Goal: Transaction & Acquisition: Book appointment/travel/reservation

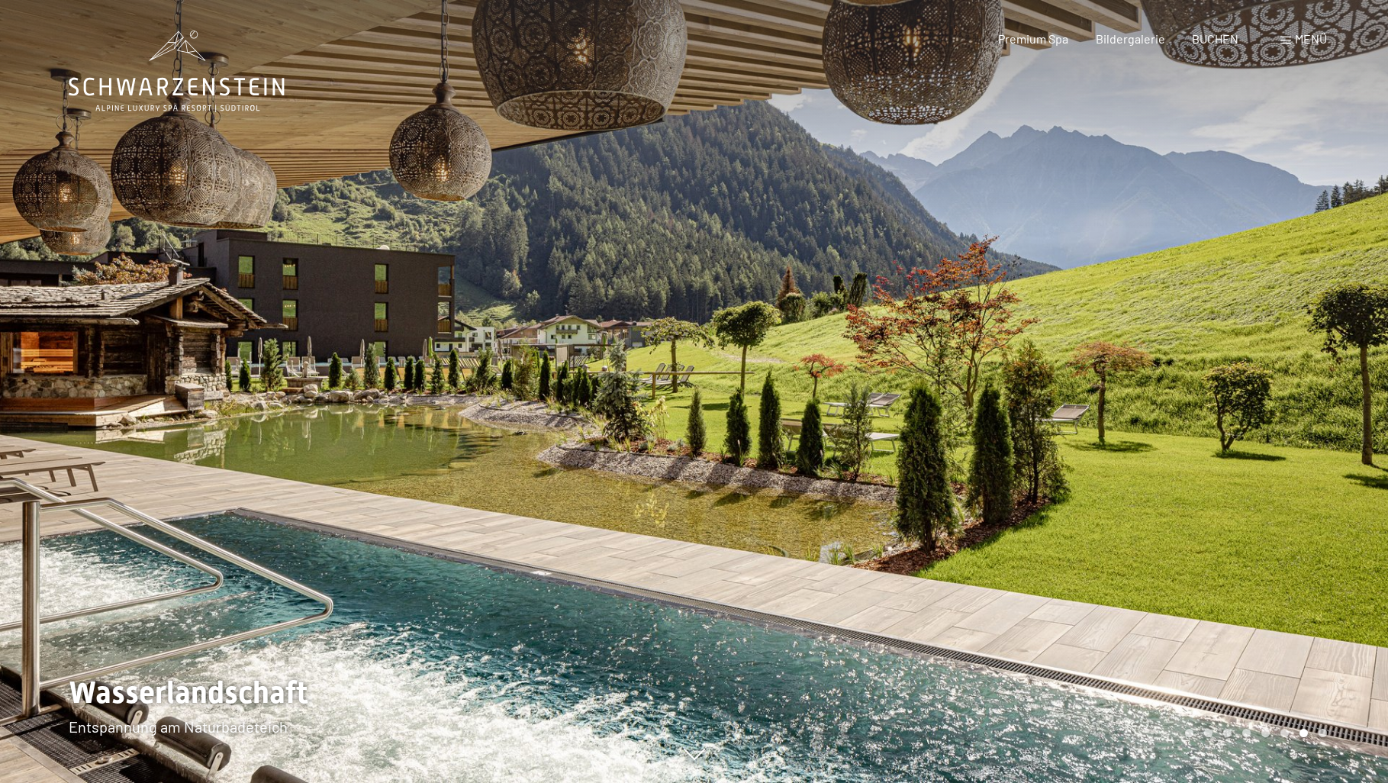
click at [1150, 485] on div at bounding box center [1042, 391] width 695 height 783
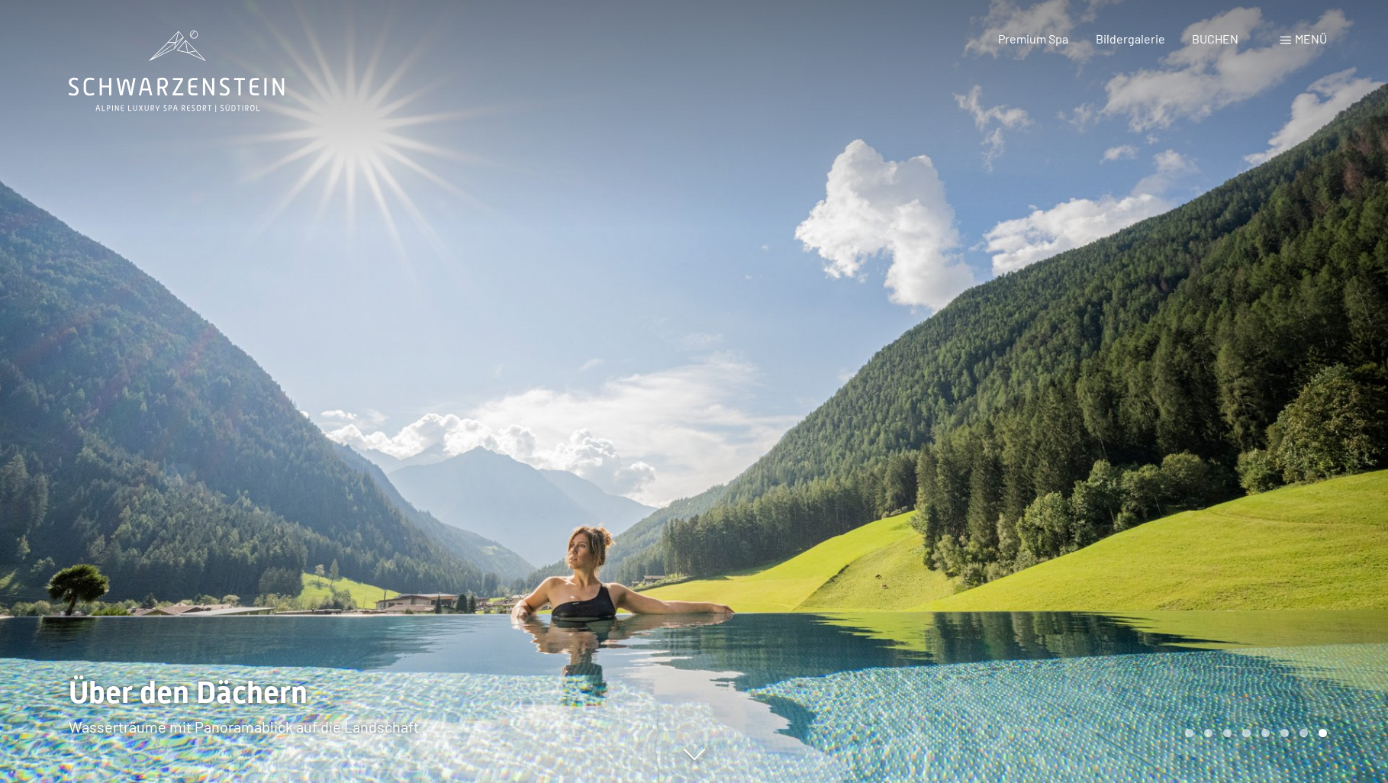
click at [1150, 485] on div at bounding box center [1042, 391] width 695 height 783
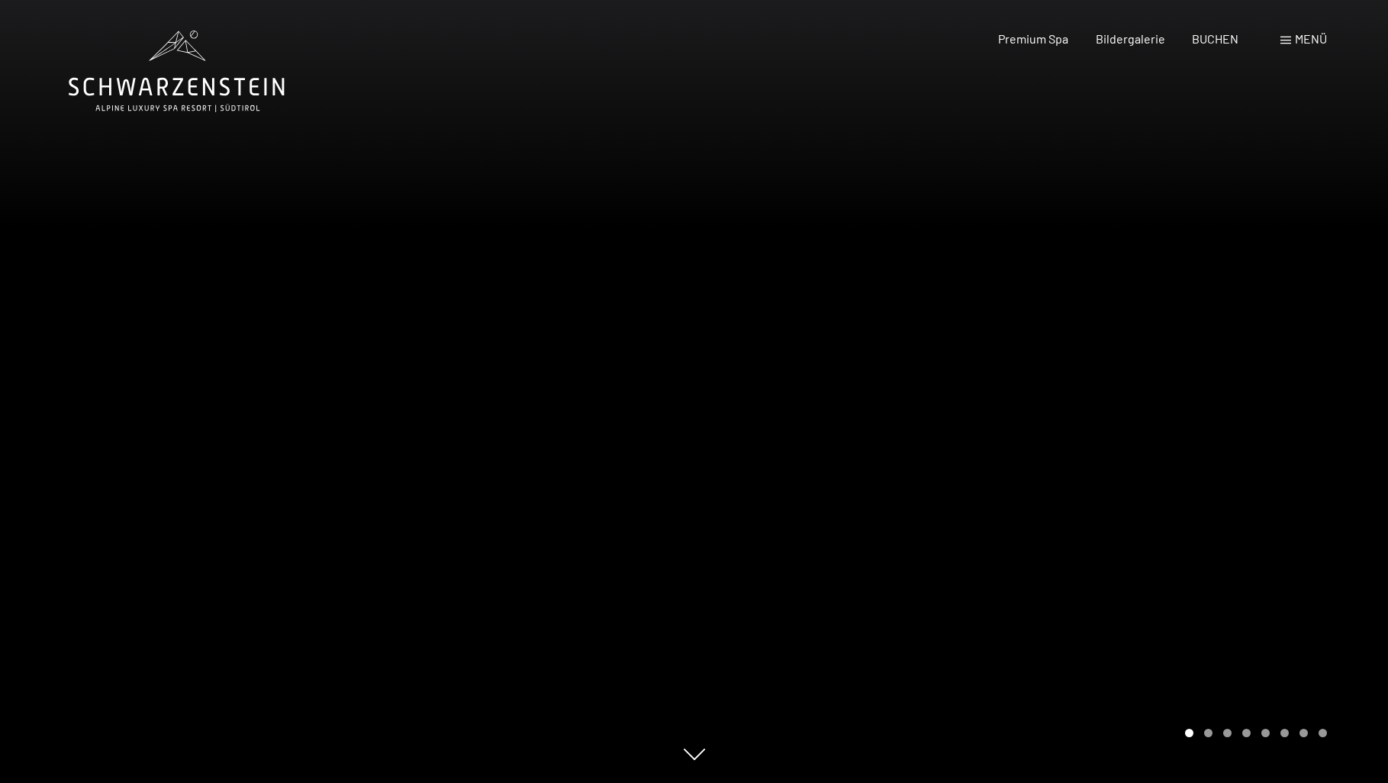
click at [1150, 485] on div at bounding box center [1042, 391] width 695 height 783
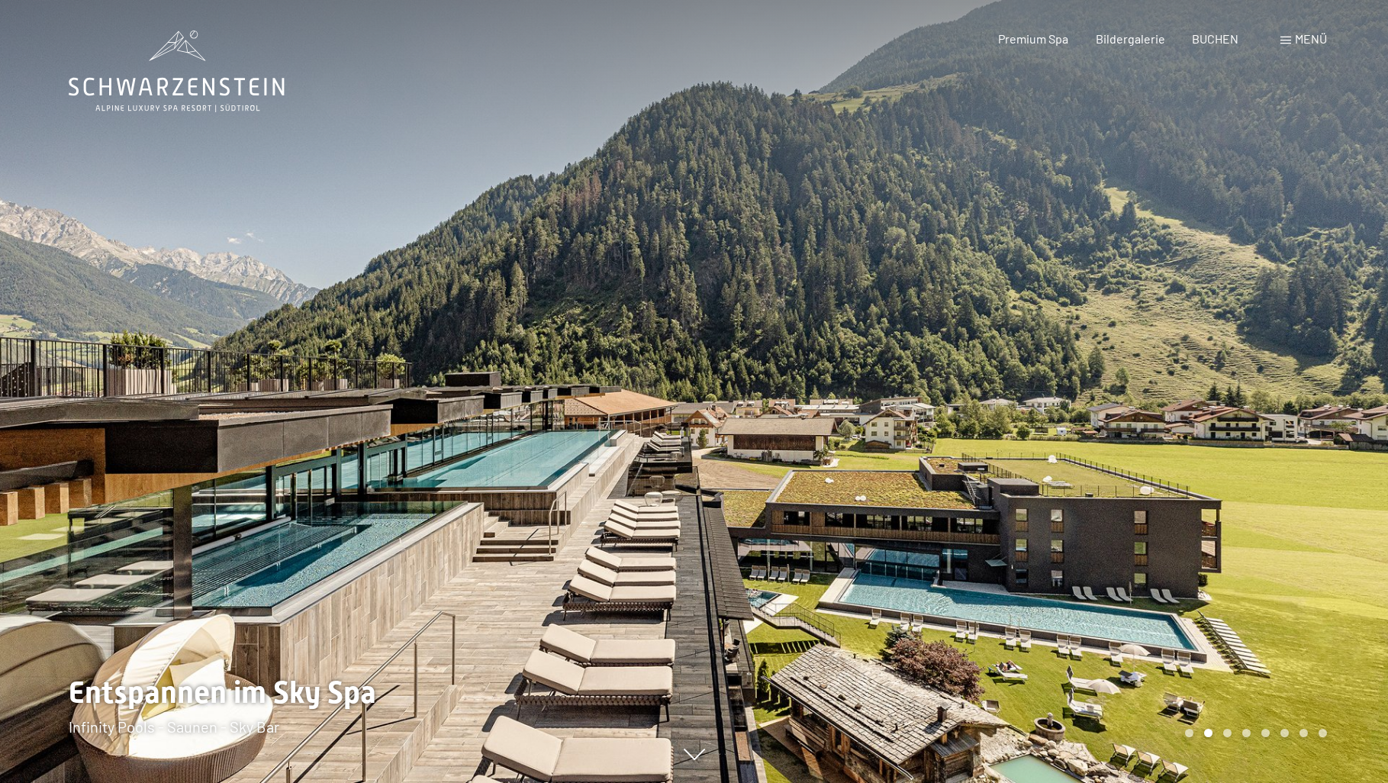
click at [1136, 394] on div at bounding box center [1042, 391] width 695 height 783
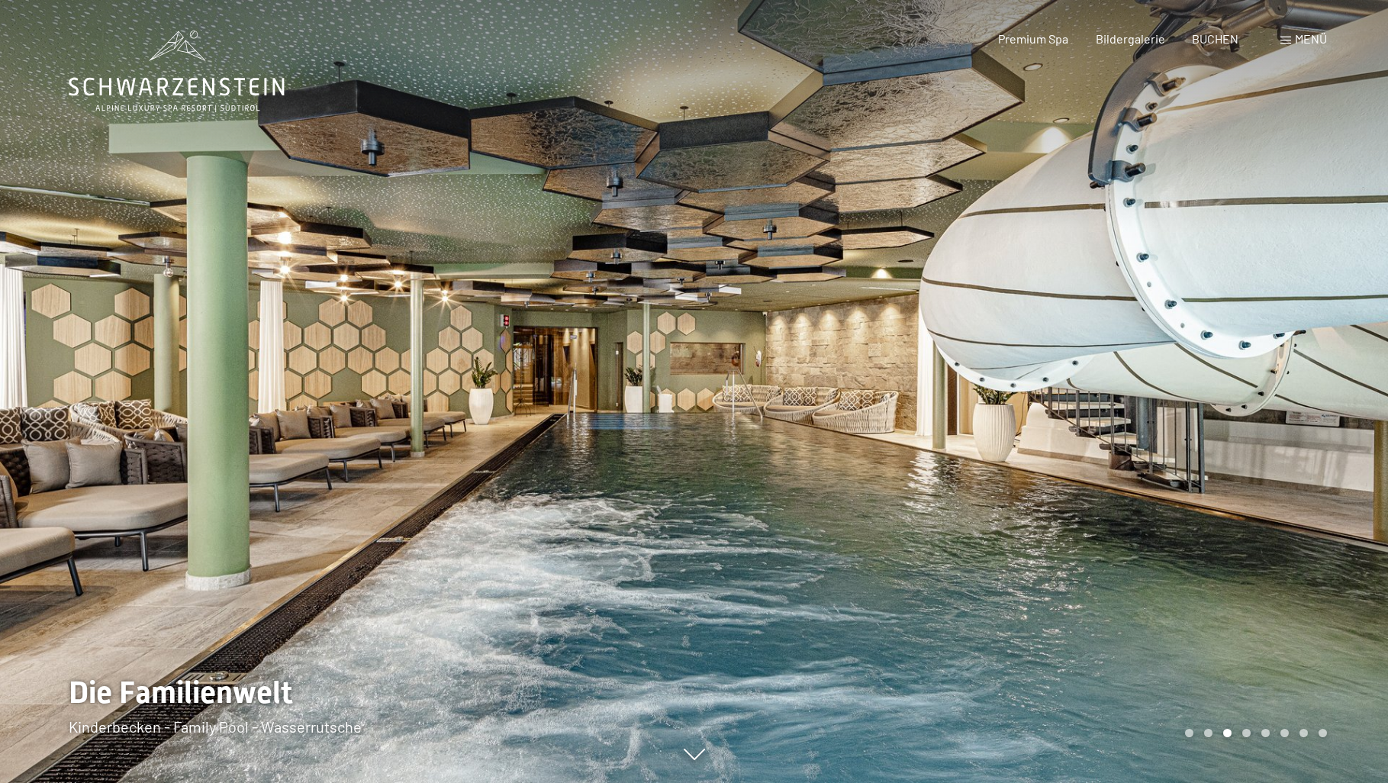
click at [1136, 394] on div at bounding box center [1042, 391] width 695 height 783
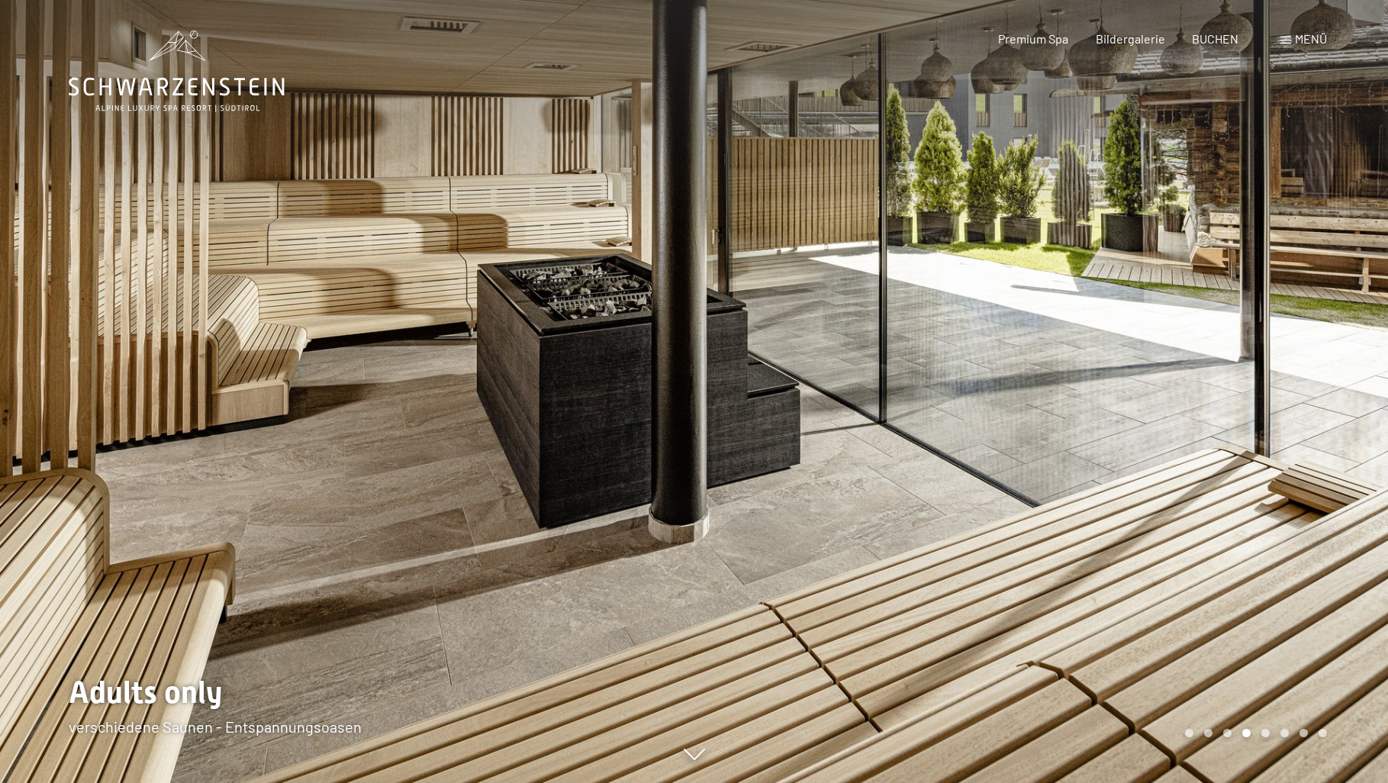
click at [1136, 394] on div at bounding box center [1042, 391] width 695 height 783
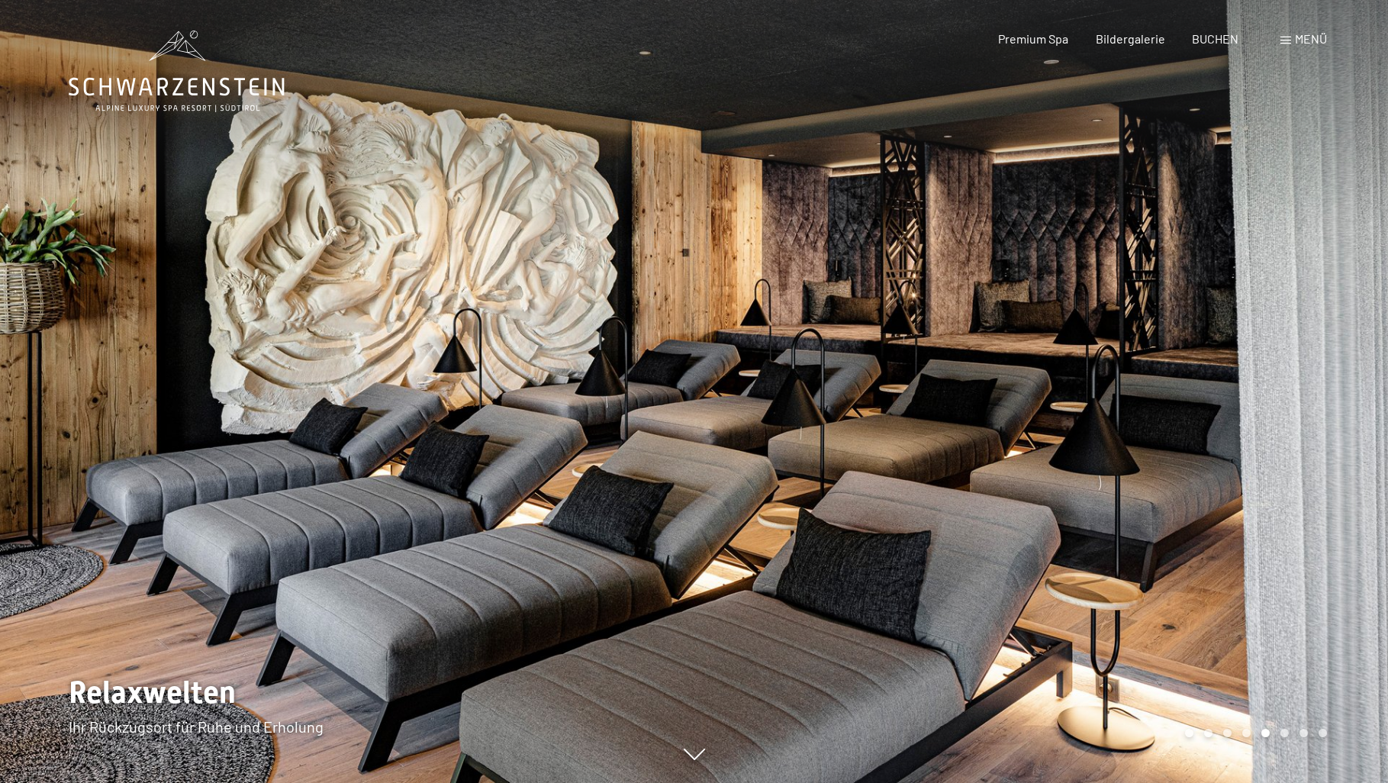
click at [1136, 394] on div at bounding box center [1042, 391] width 695 height 783
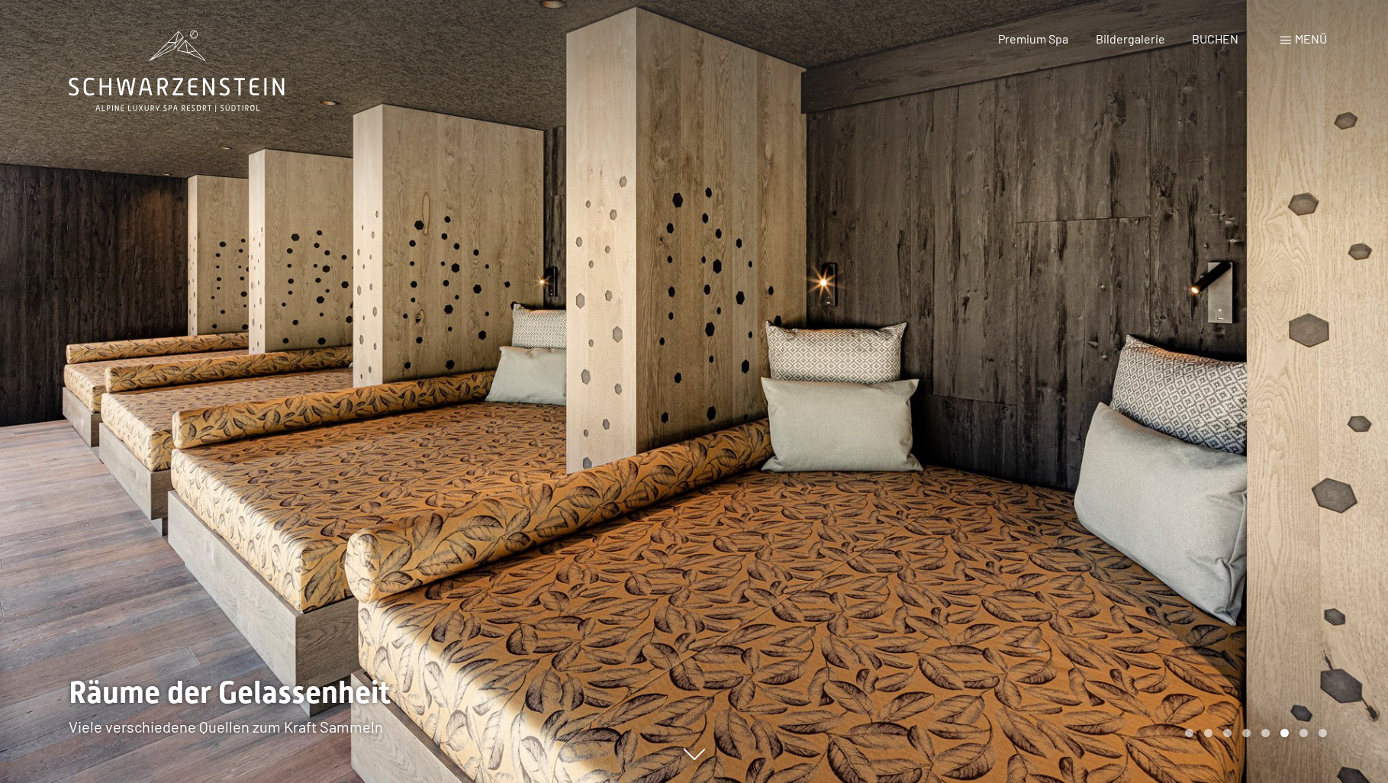
click at [1136, 394] on div at bounding box center [1042, 391] width 695 height 783
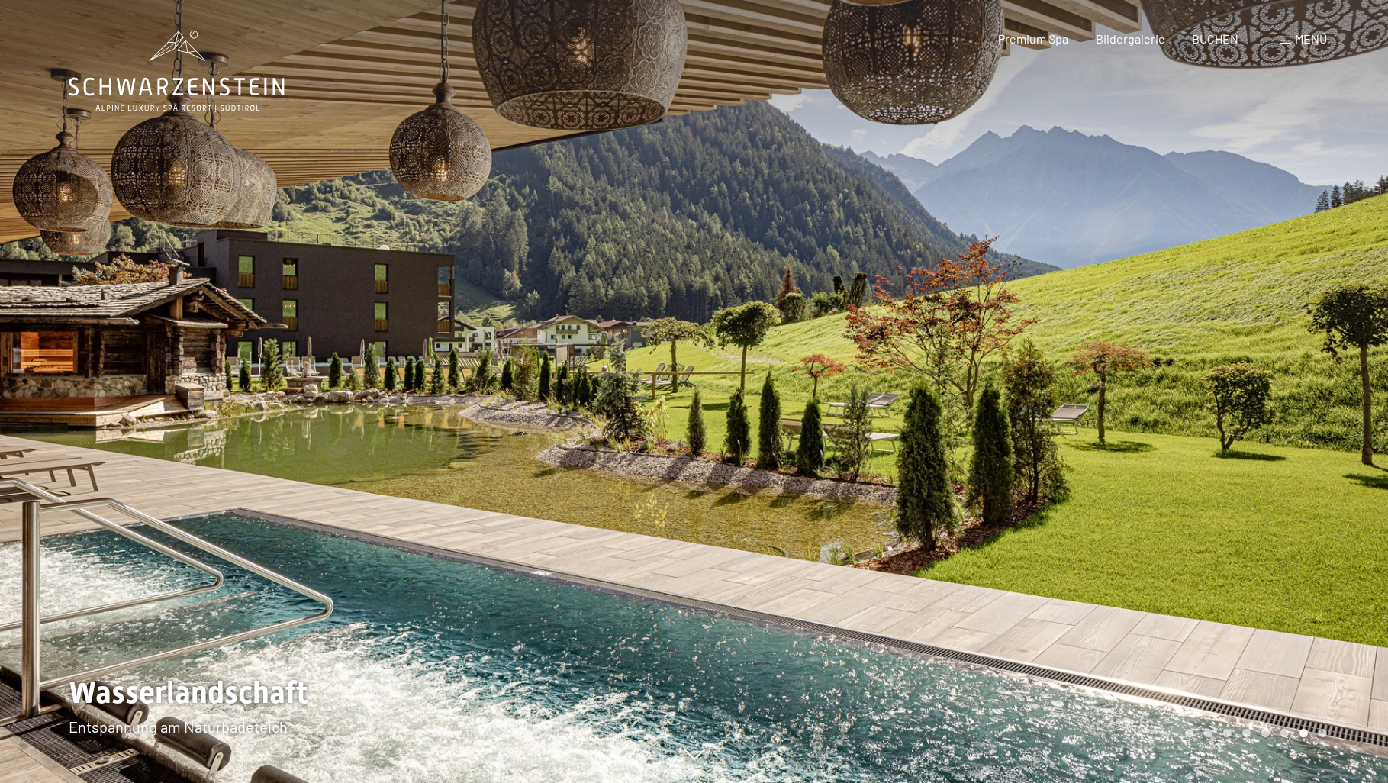
click at [1136, 394] on div at bounding box center [1042, 391] width 695 height 783
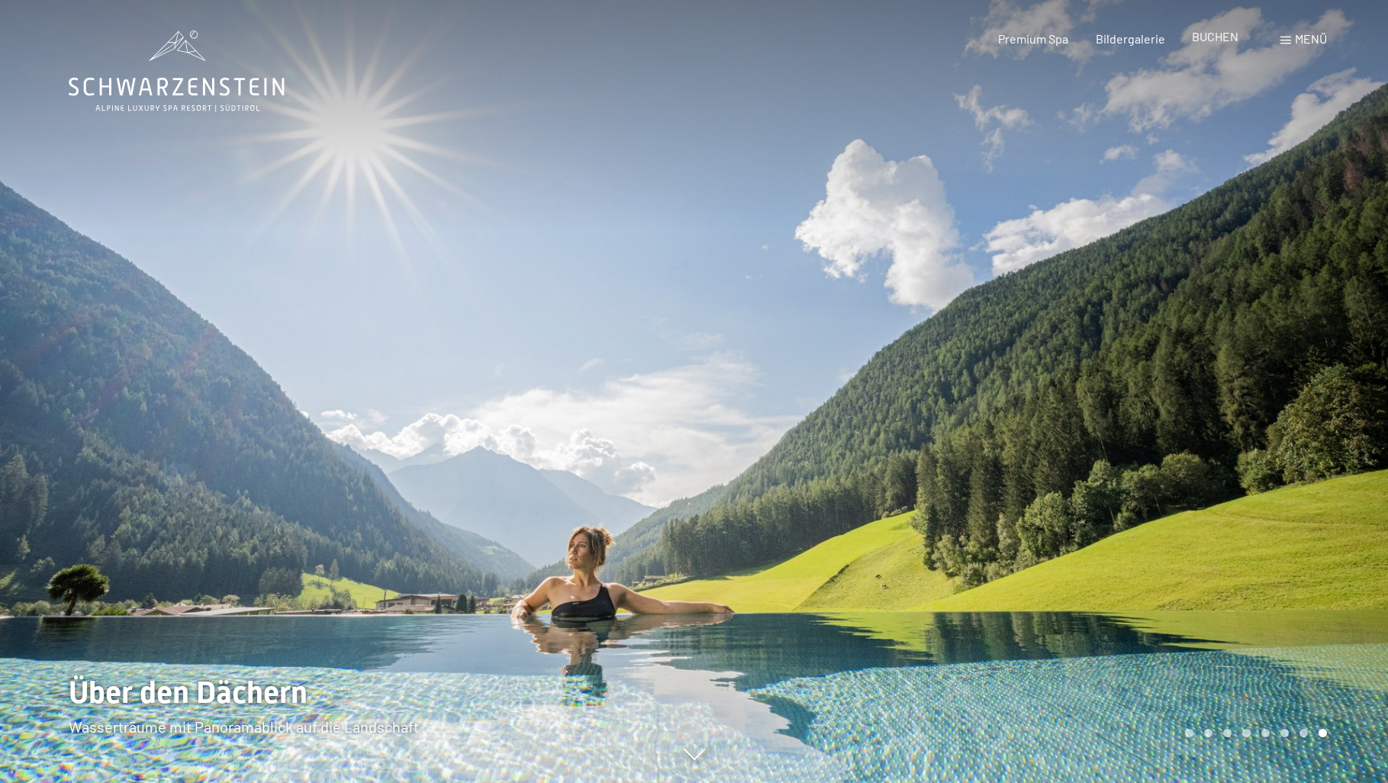
click at [1218, 38] on span "BUCHEN" at bounding box center [1215, 36] width 47 height 15
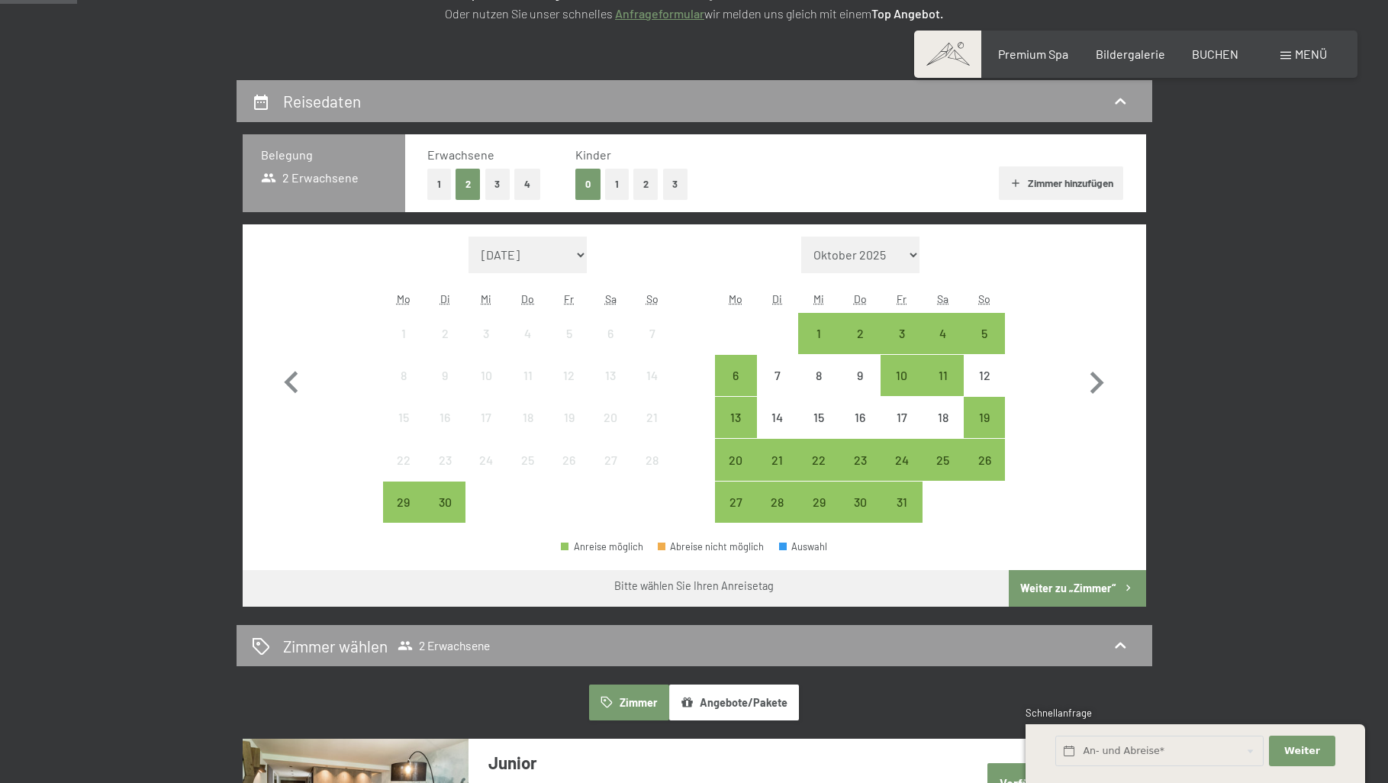
scroll to position [279, 0]
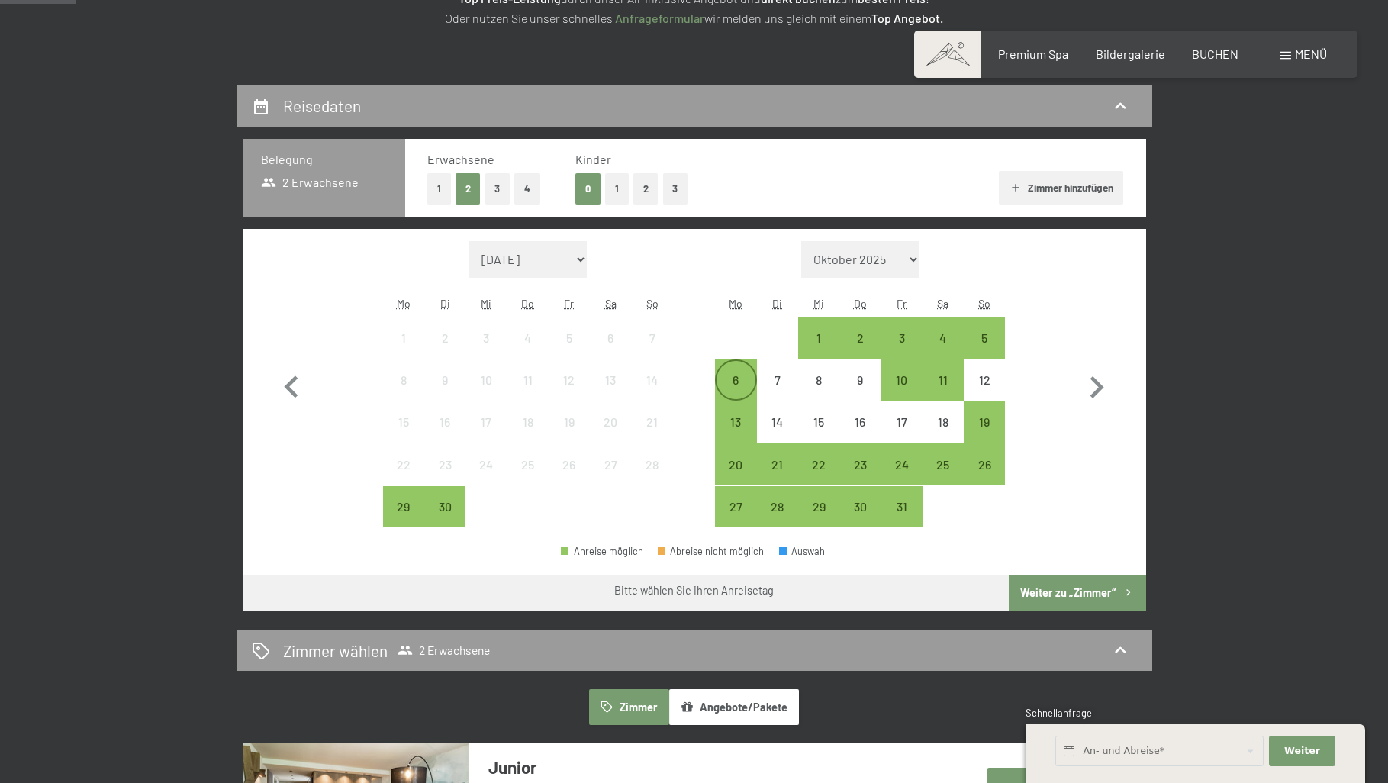
click at [738, 366] on div "6" at bounding box center [736, 380] width 38 height 38
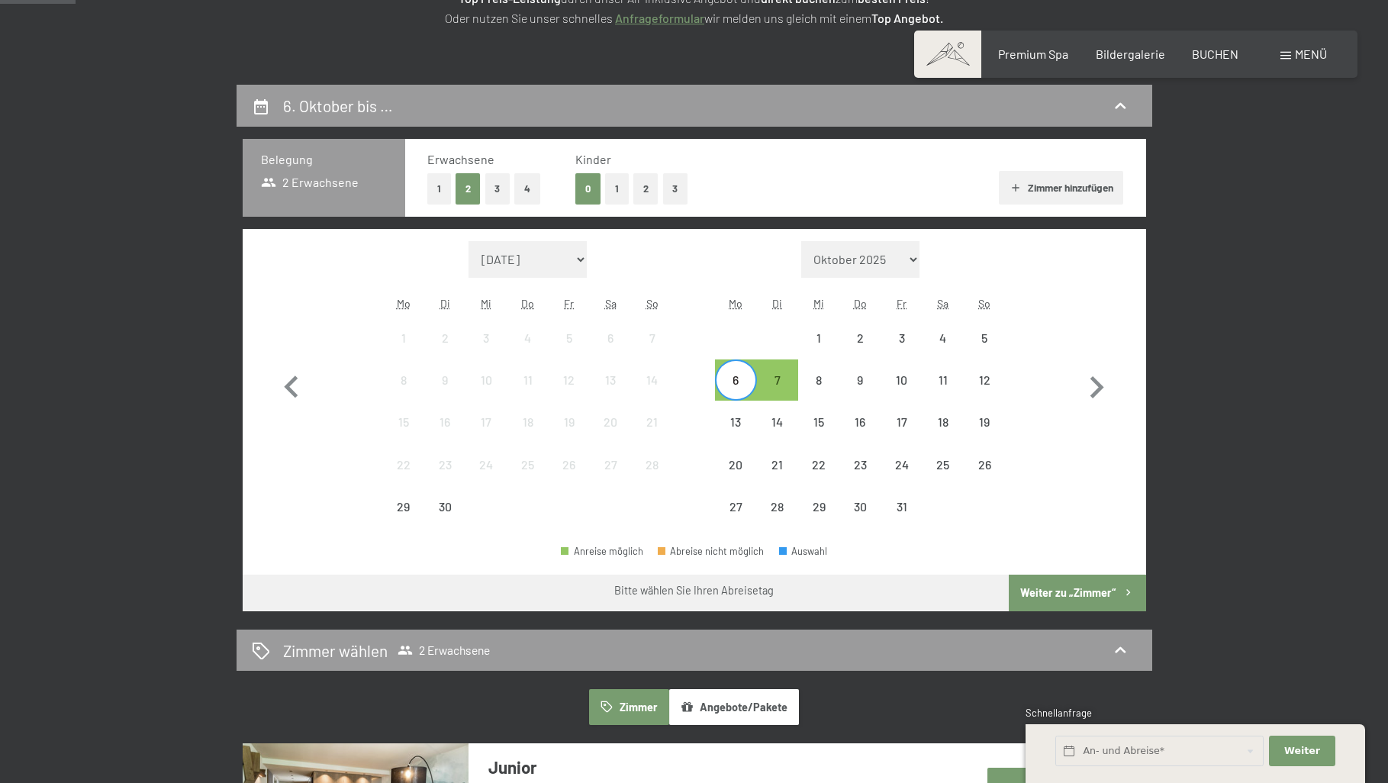
click at [740, 369] on div "6" at bounding box center [736, 380] width 38 height 38
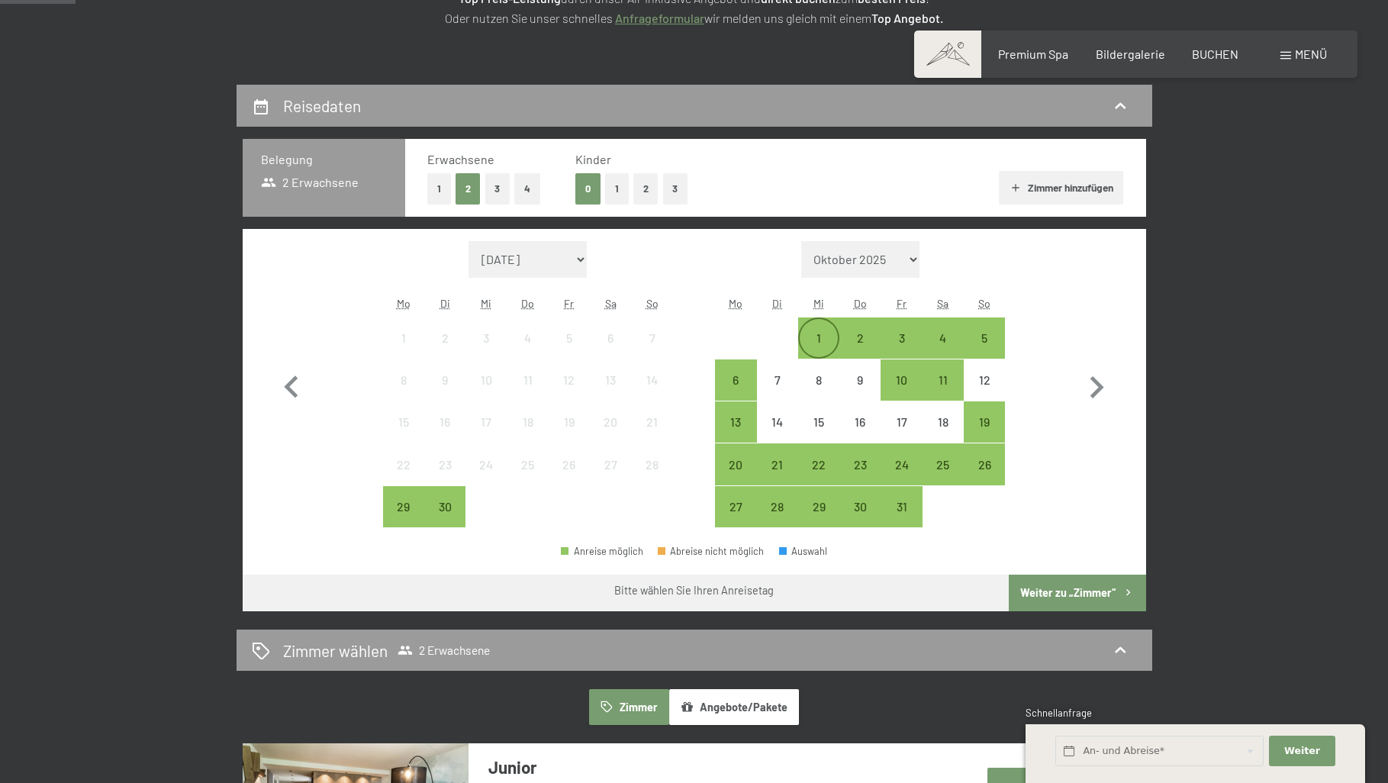
click at [823, 337] on div "1" at bounding box center [819, 351] width 38 height 38
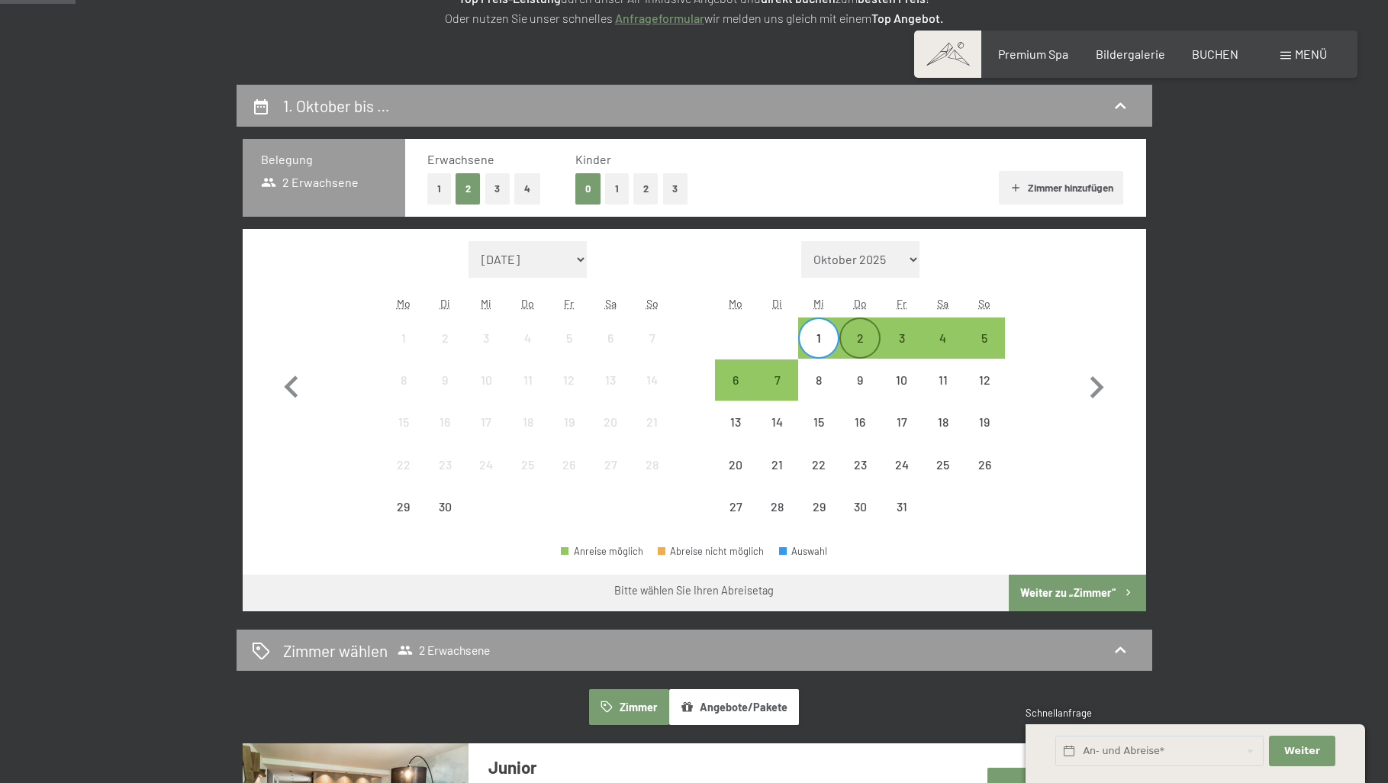
click at [867, 337] on div "2" at bounding box center [860, 351] width 38 height 38
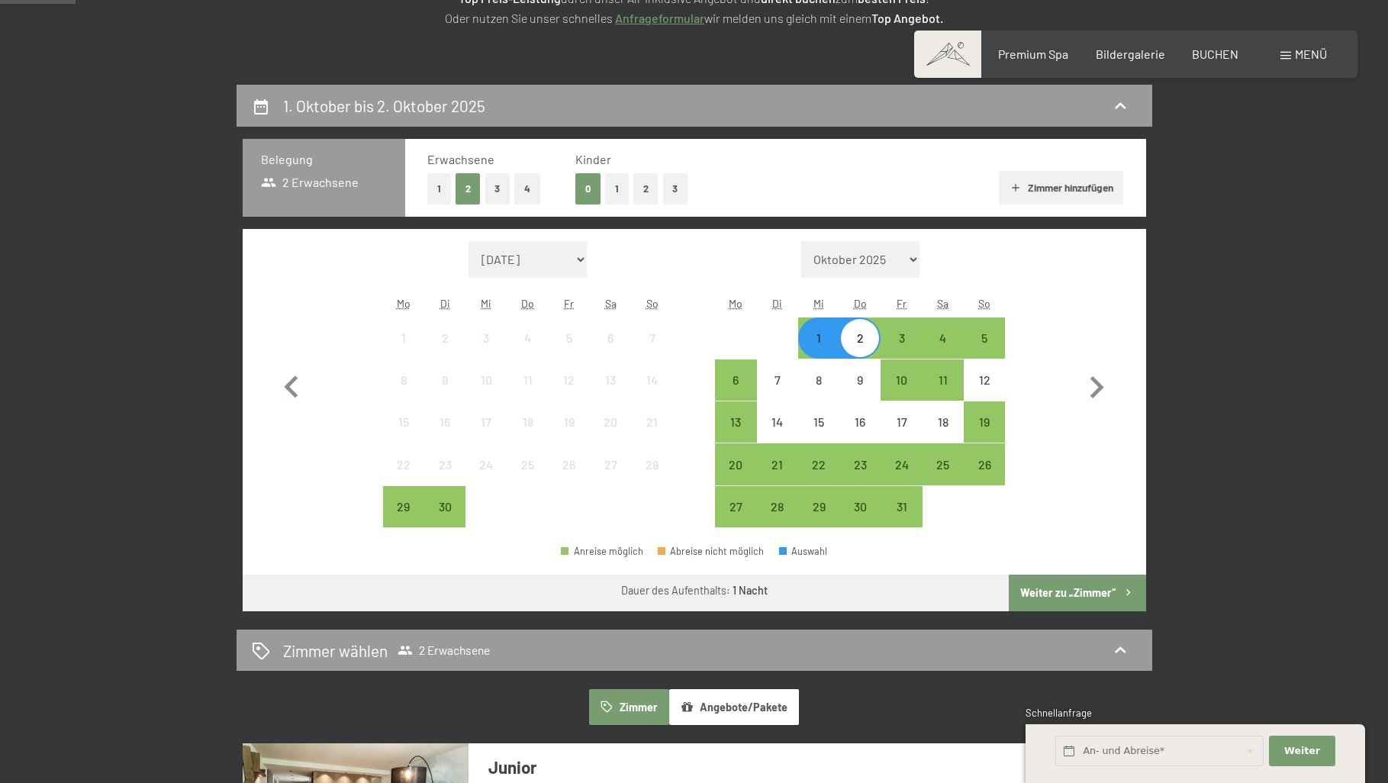
click at [859, 339] on div "2" at bounding box center [860, 351] width 38 height 38
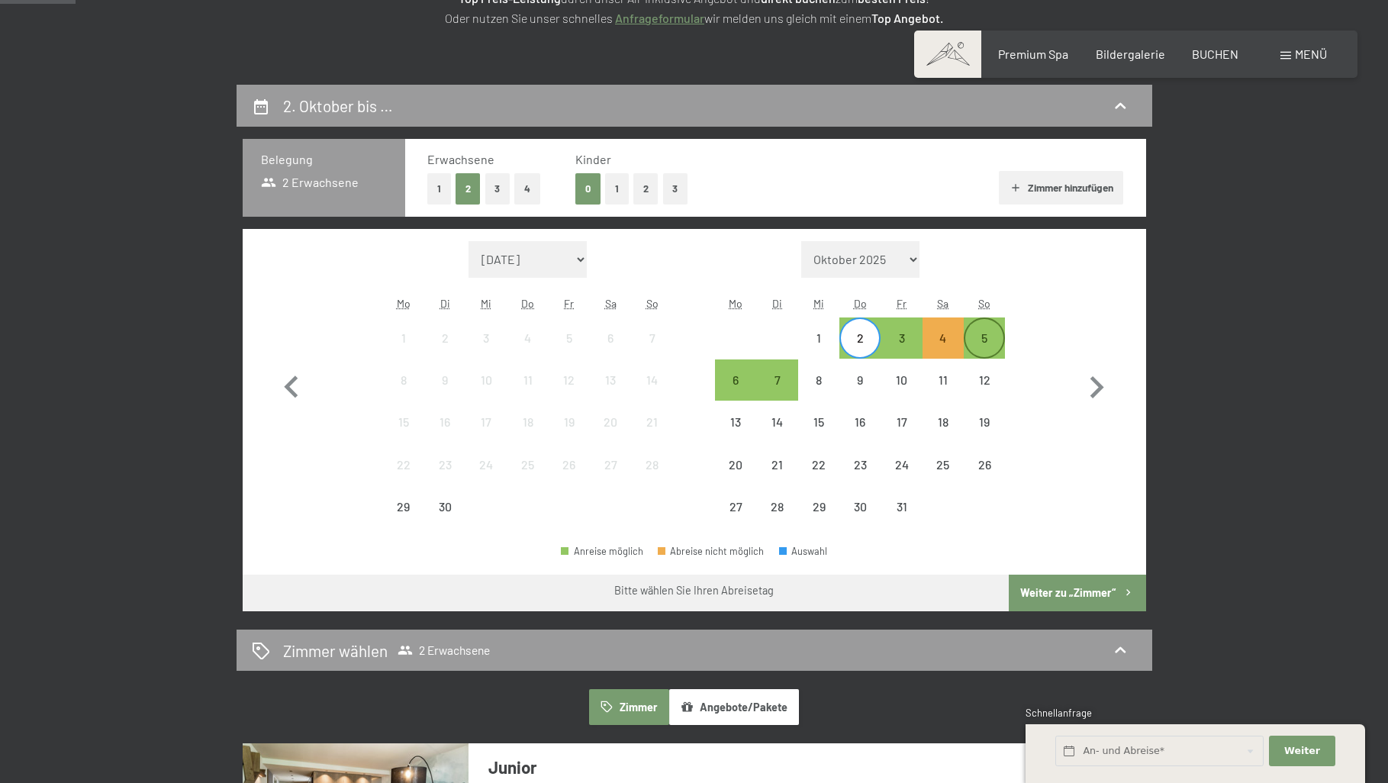
click at [987, 337] on div "5" at bounding box center [984, 351] width 38 height 38
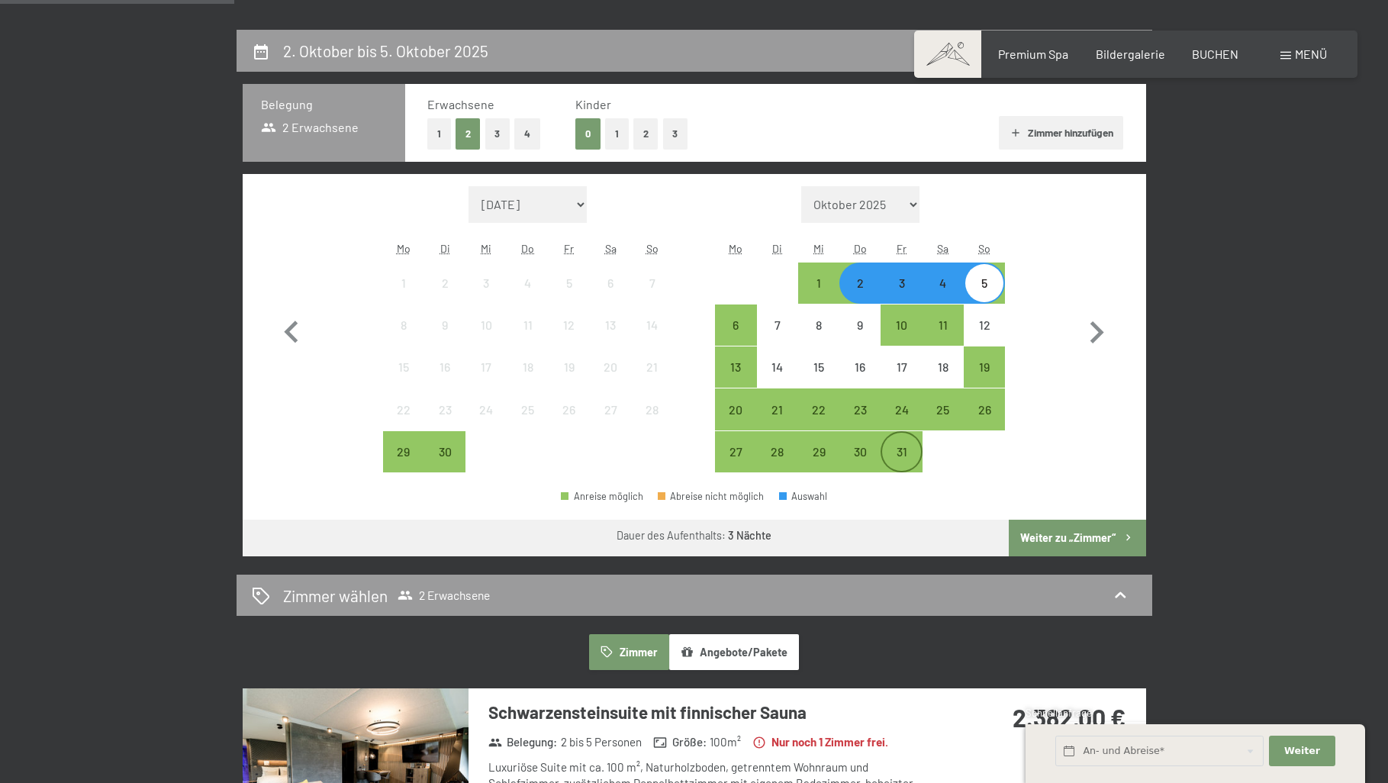
scroll to position [336, 0]
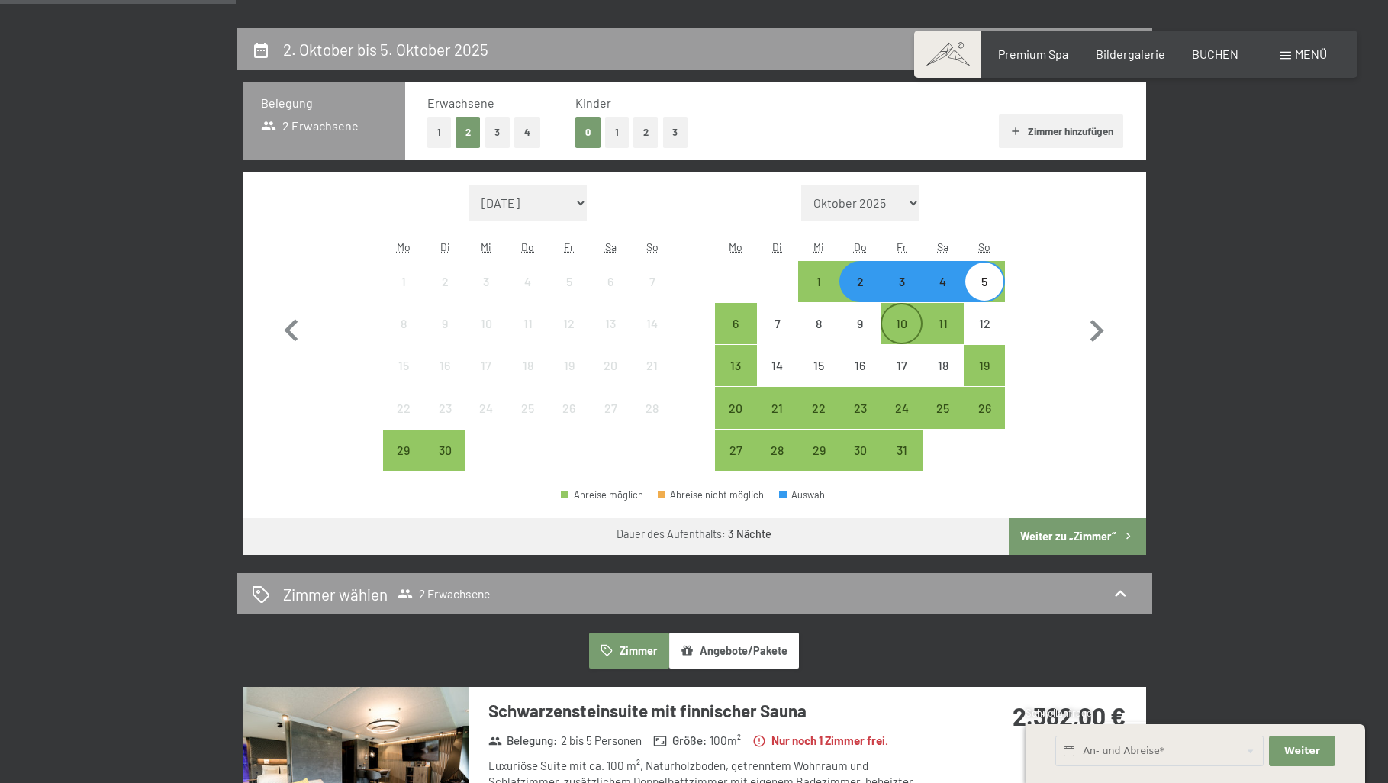
click at [901, 334] on div "10" at bounding box center [901, 336] width 38 height 38
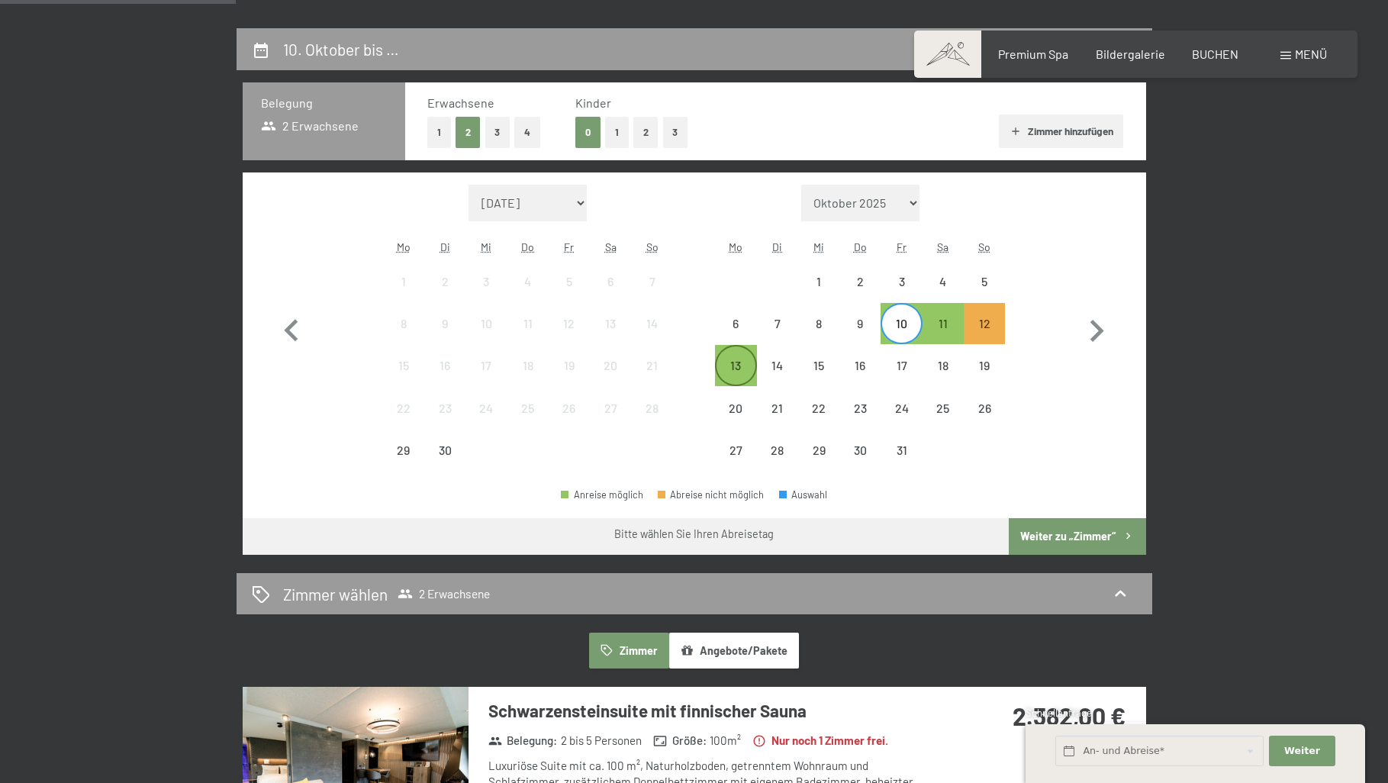
click at [732, 359] on div "13" at bounding box center [736, 378] width 38 height 38
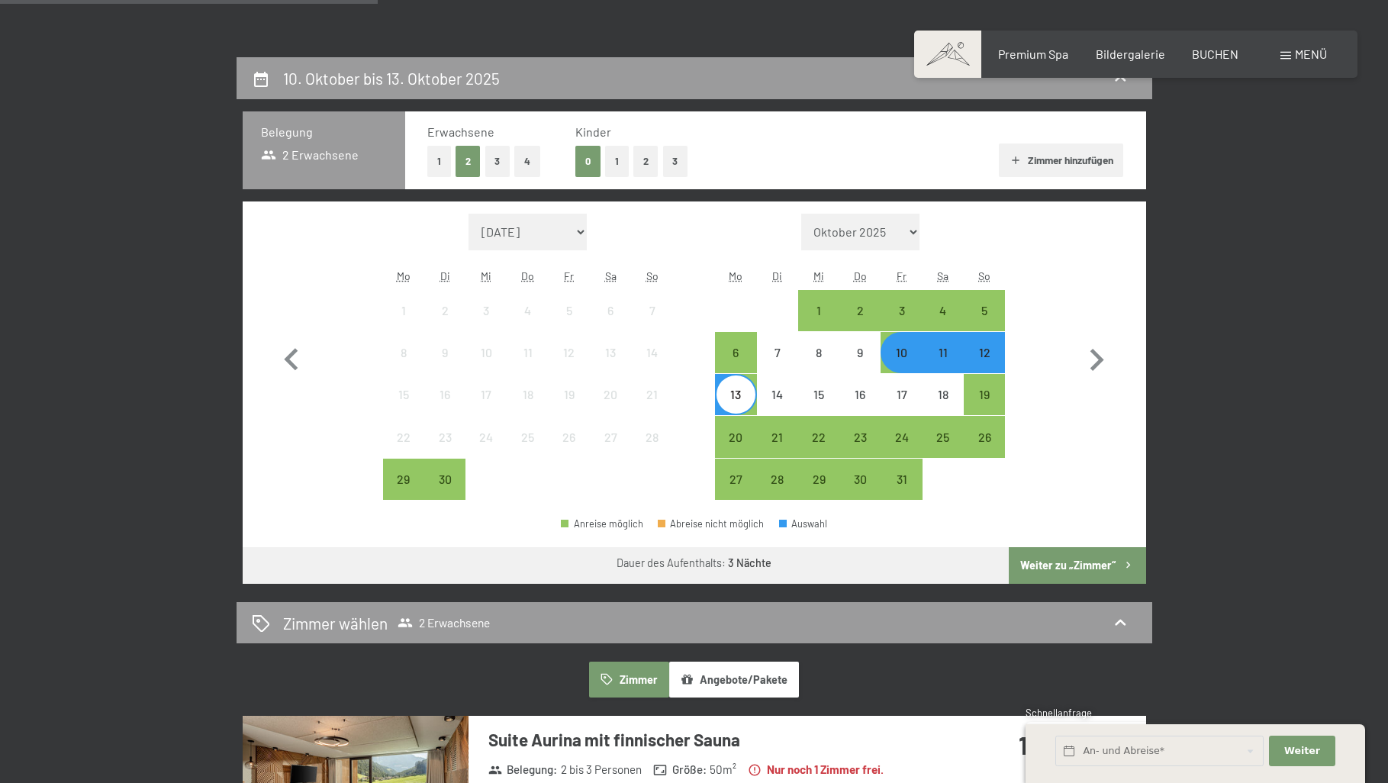
scroll to position [306, 0]
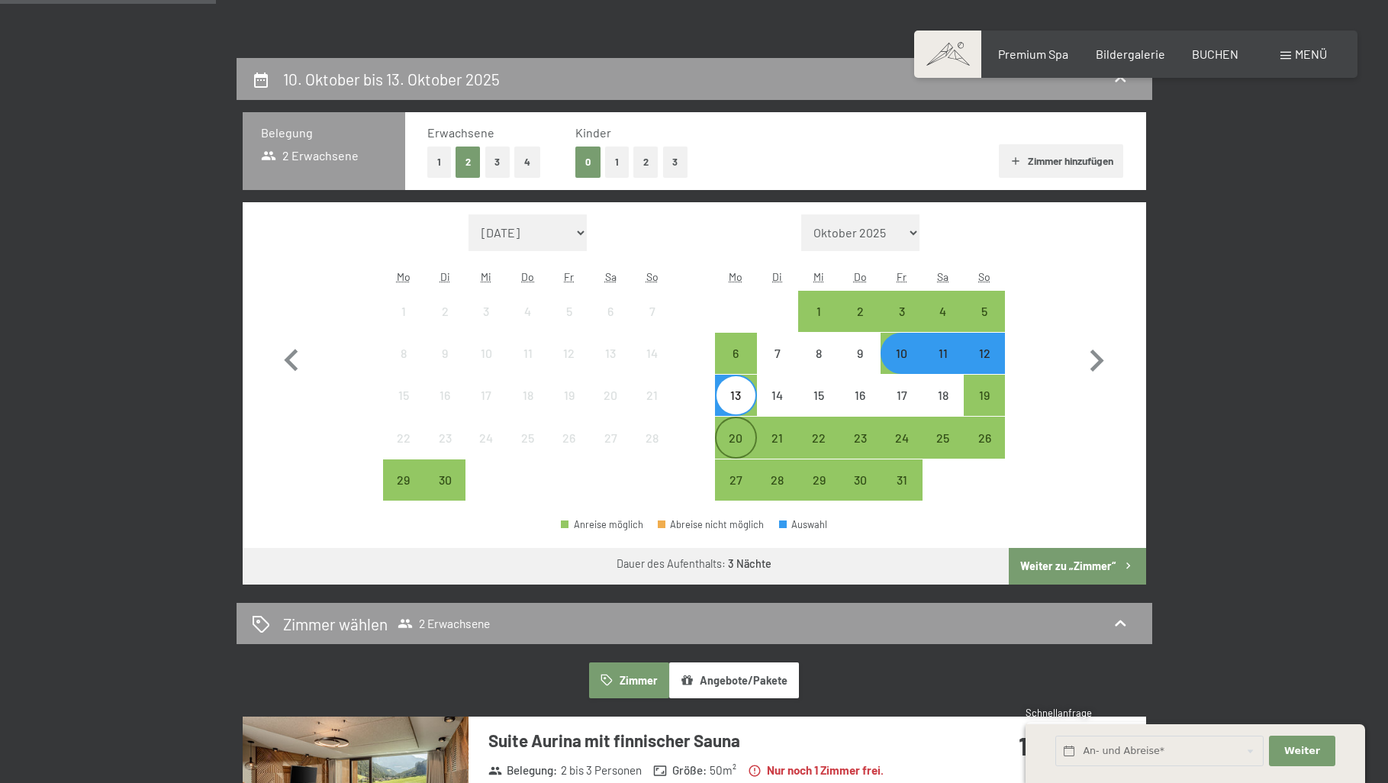
click at [732, 434] on div "20" at bounding box center [736, 451] width 38 height 38
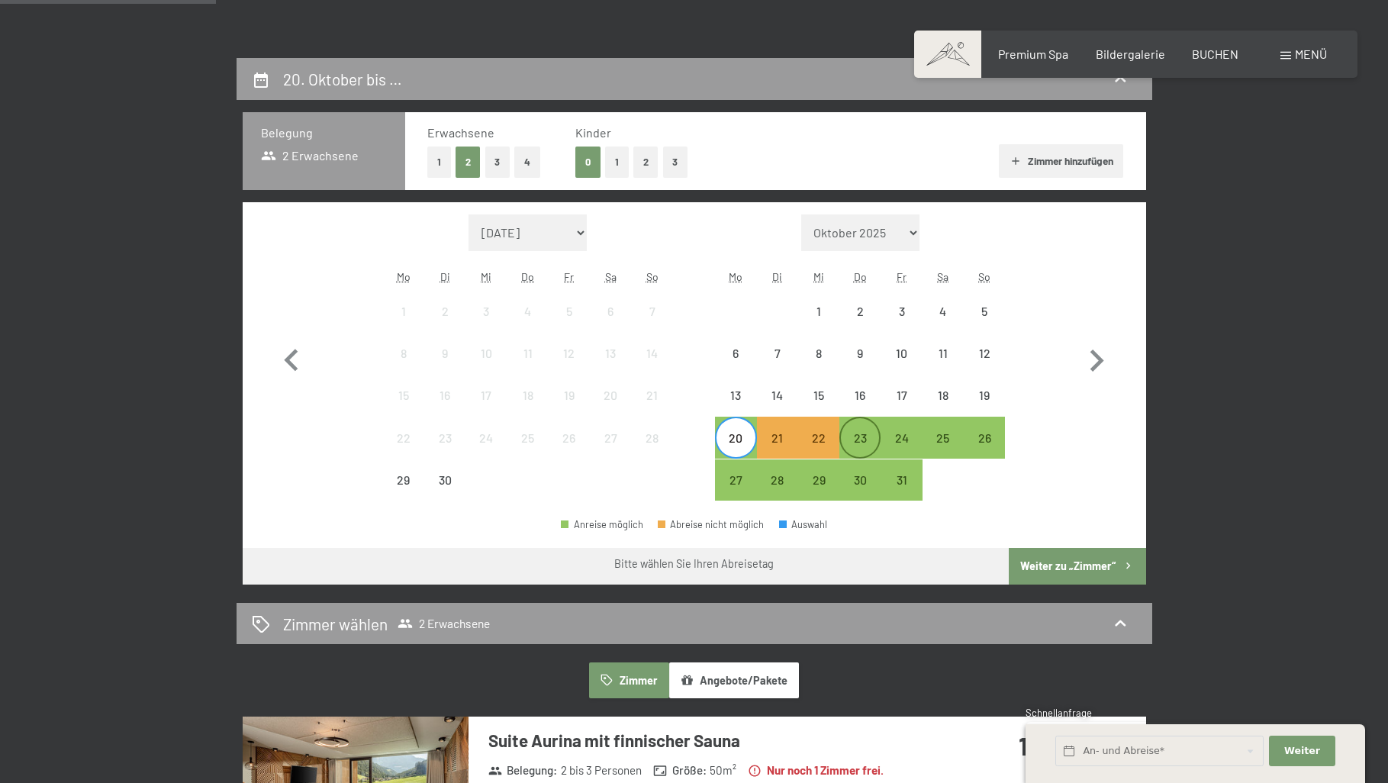
click at [852, 434] on div "23" at bounding box center [860, 451] width 38 height 38
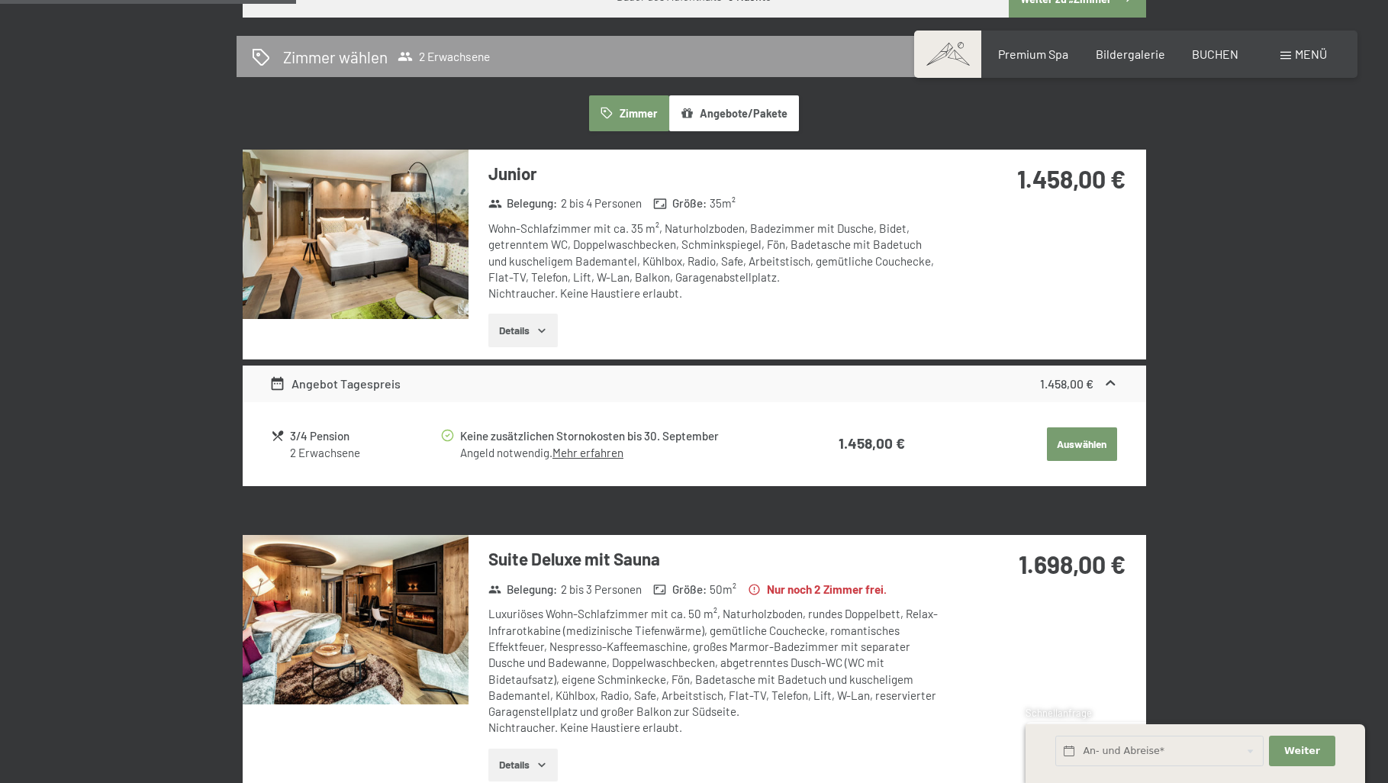
scroll to position [877, 0]
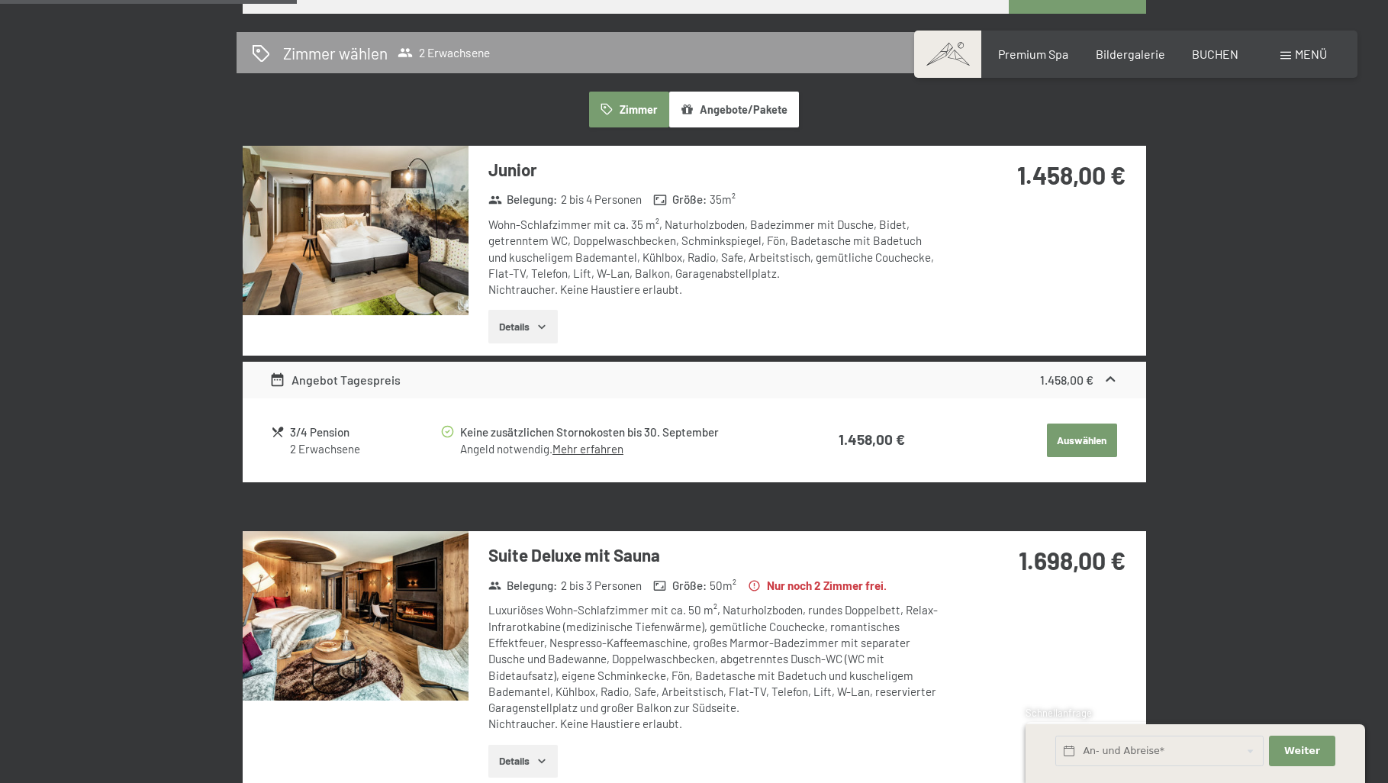
click at [418, 295] on img at bounding box center [356, 230] width 226 height 169
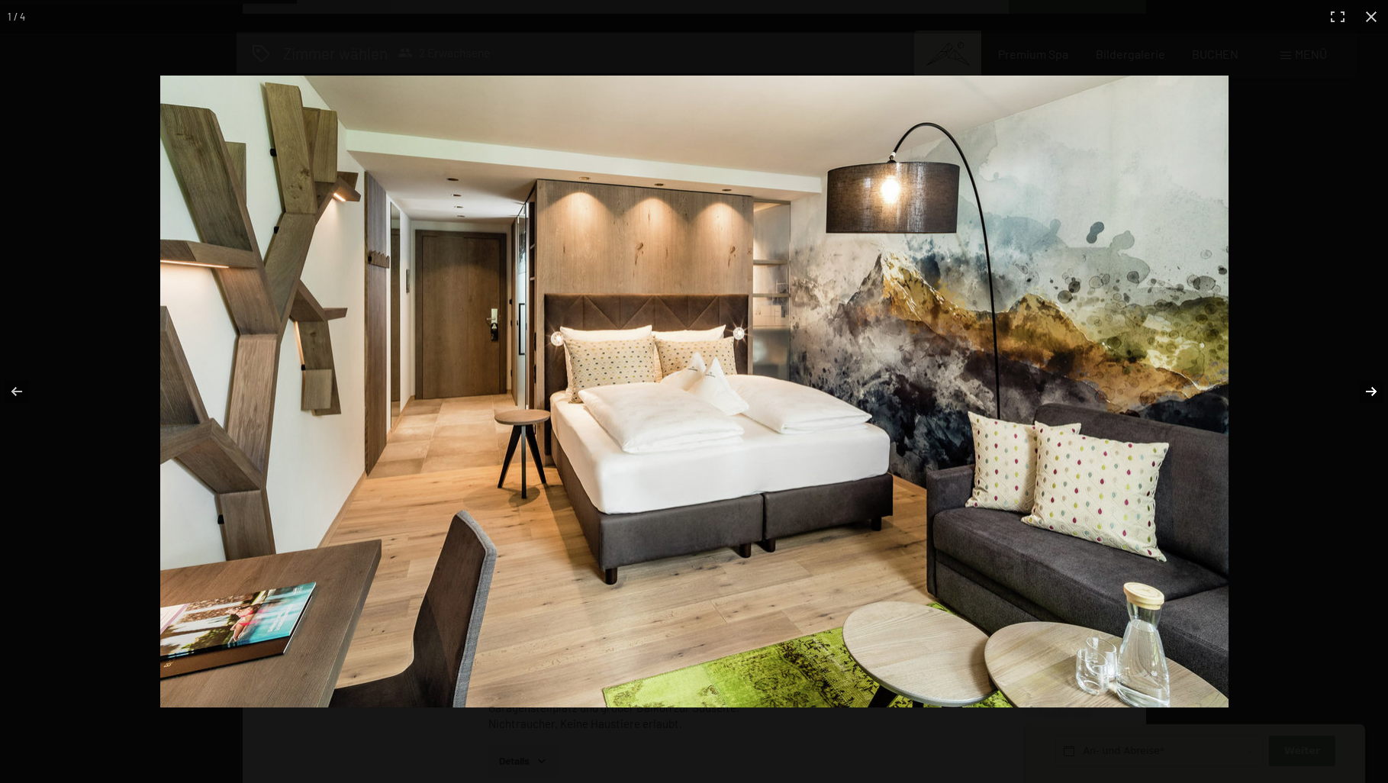
click at [1362, 392] on button "button" at bounding box center [1361, 391] width 53 height 76
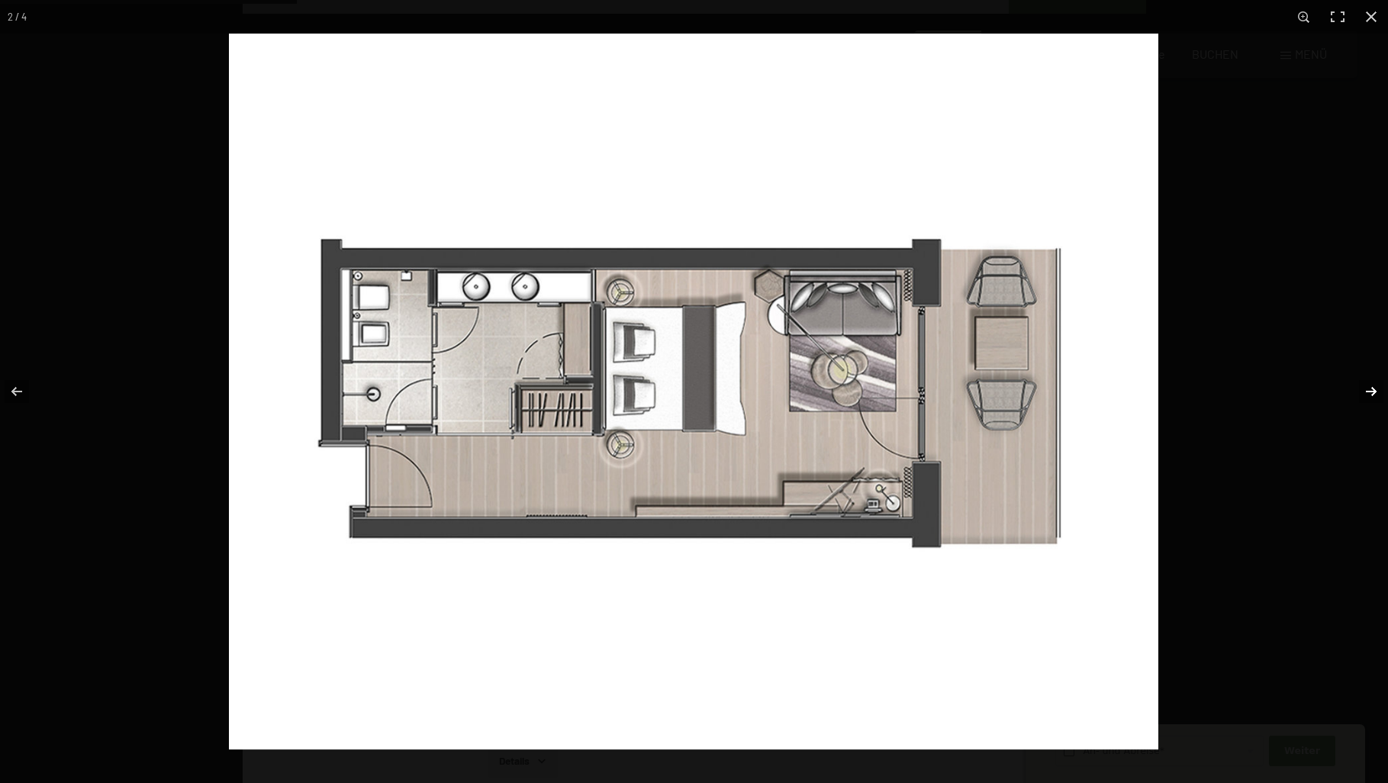
click at [1362, 392] on button "button" at bounding box center [1361, 391] width 53 height 76
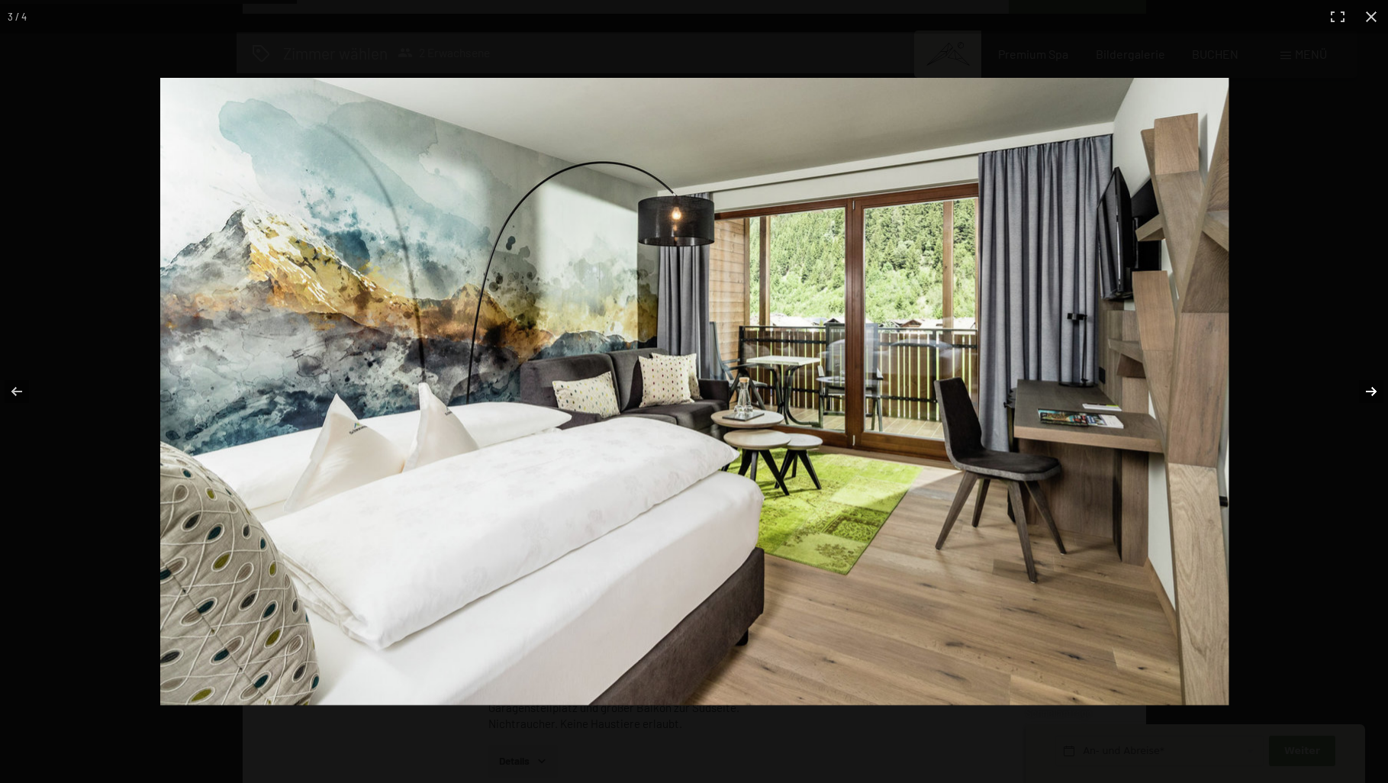
click at [1362, 392] on button "button" at bounding box center [1361, 391] width 53 height 76
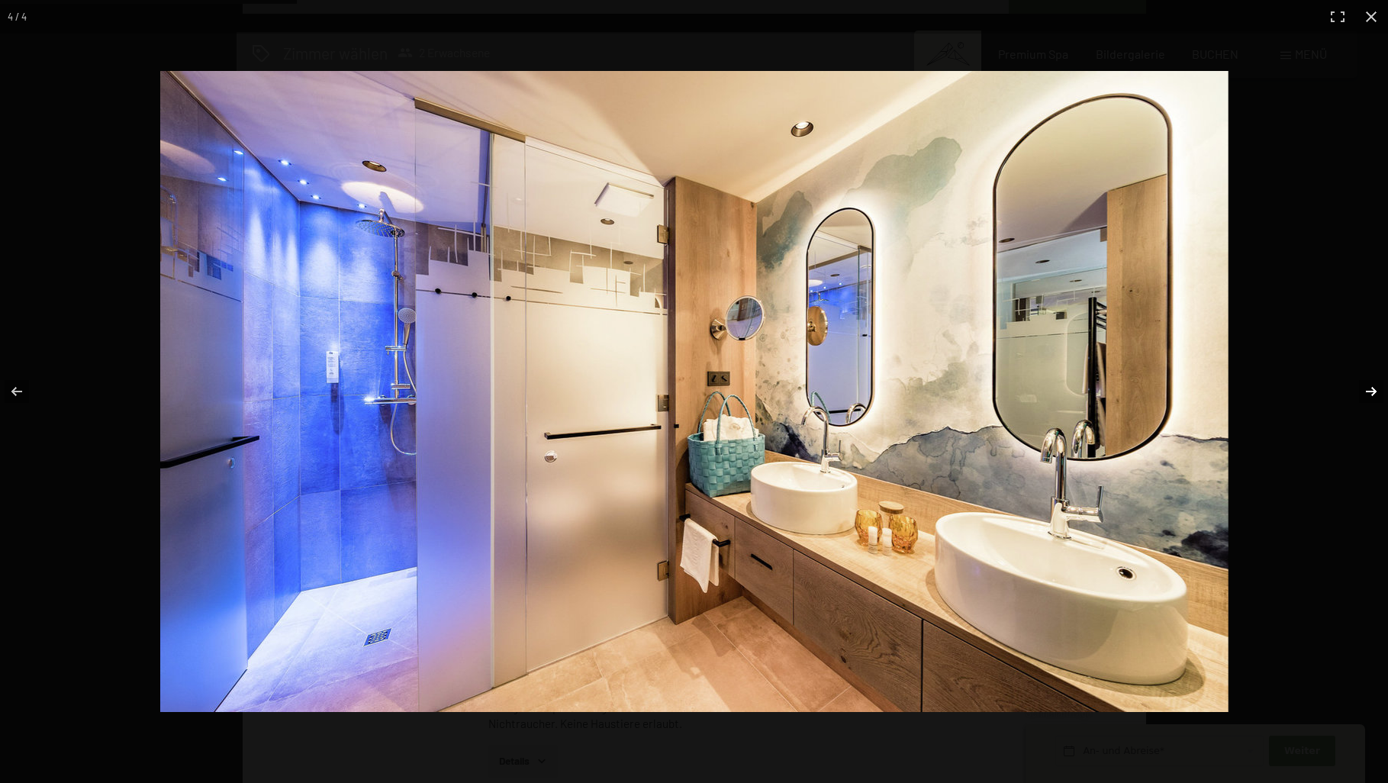
click at [1359, 392] on button "button" at bounding box center [1361, 391] width 53 height 76
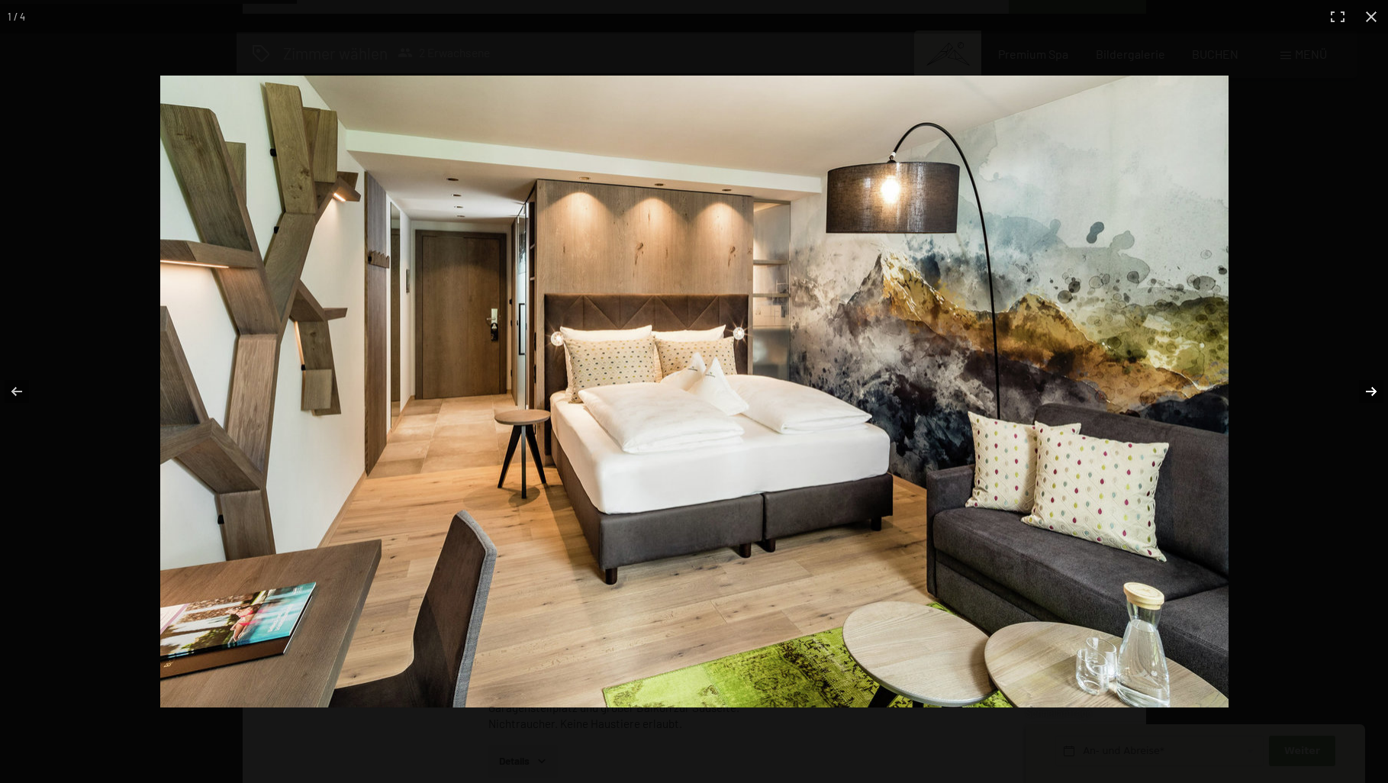
click at [1359, 392] on button "button" at bounding box center [1361, 391] width 53 height 76
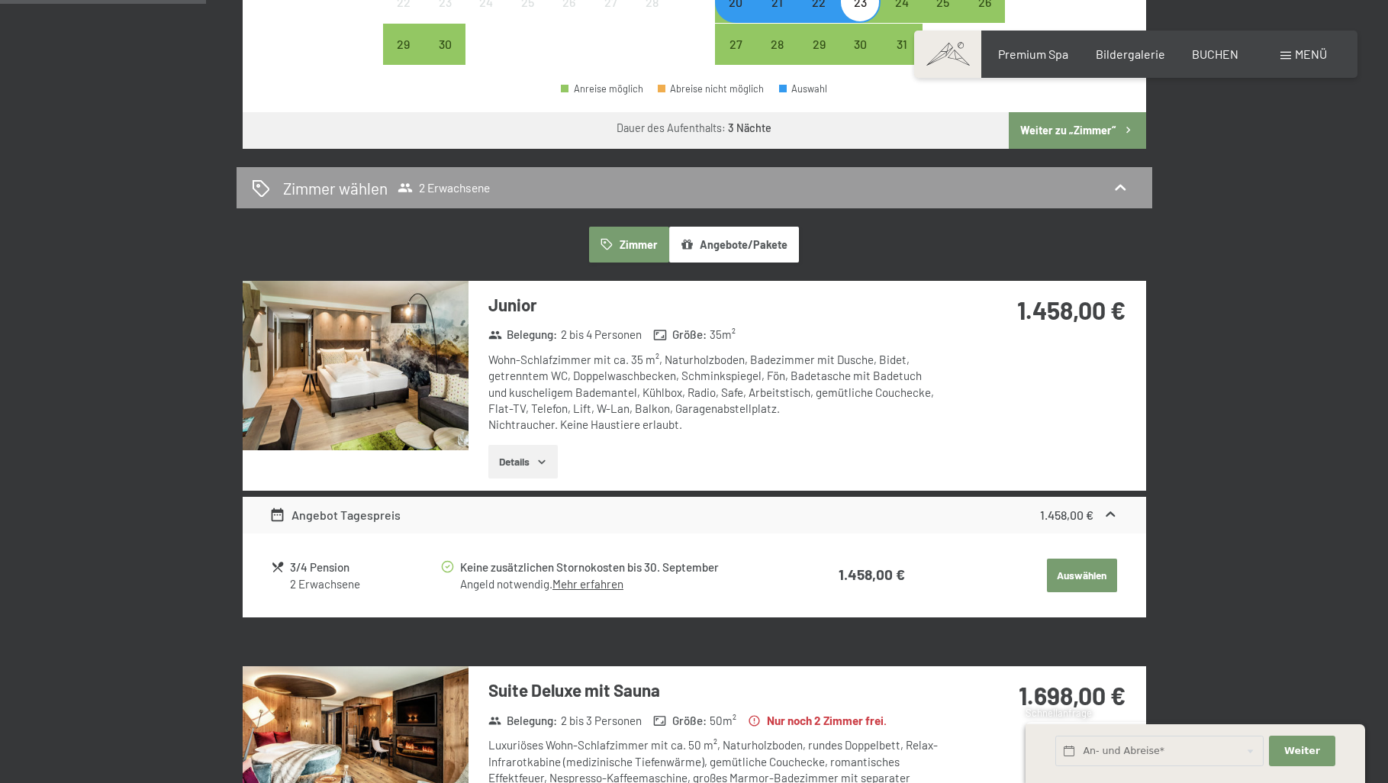
scroll to position [609, 0]
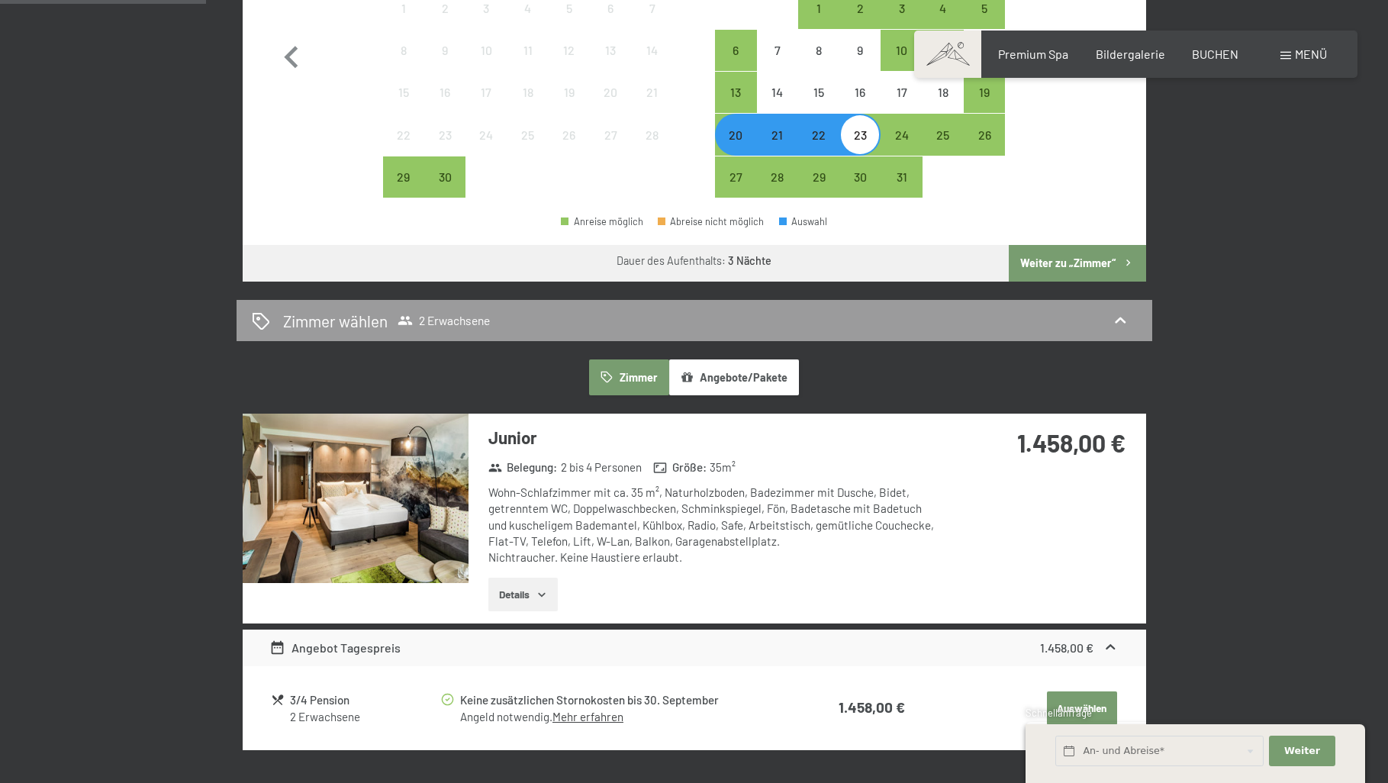
click at [775, 137] on div "21" at bounding box center [778, 148] width 38 height 38
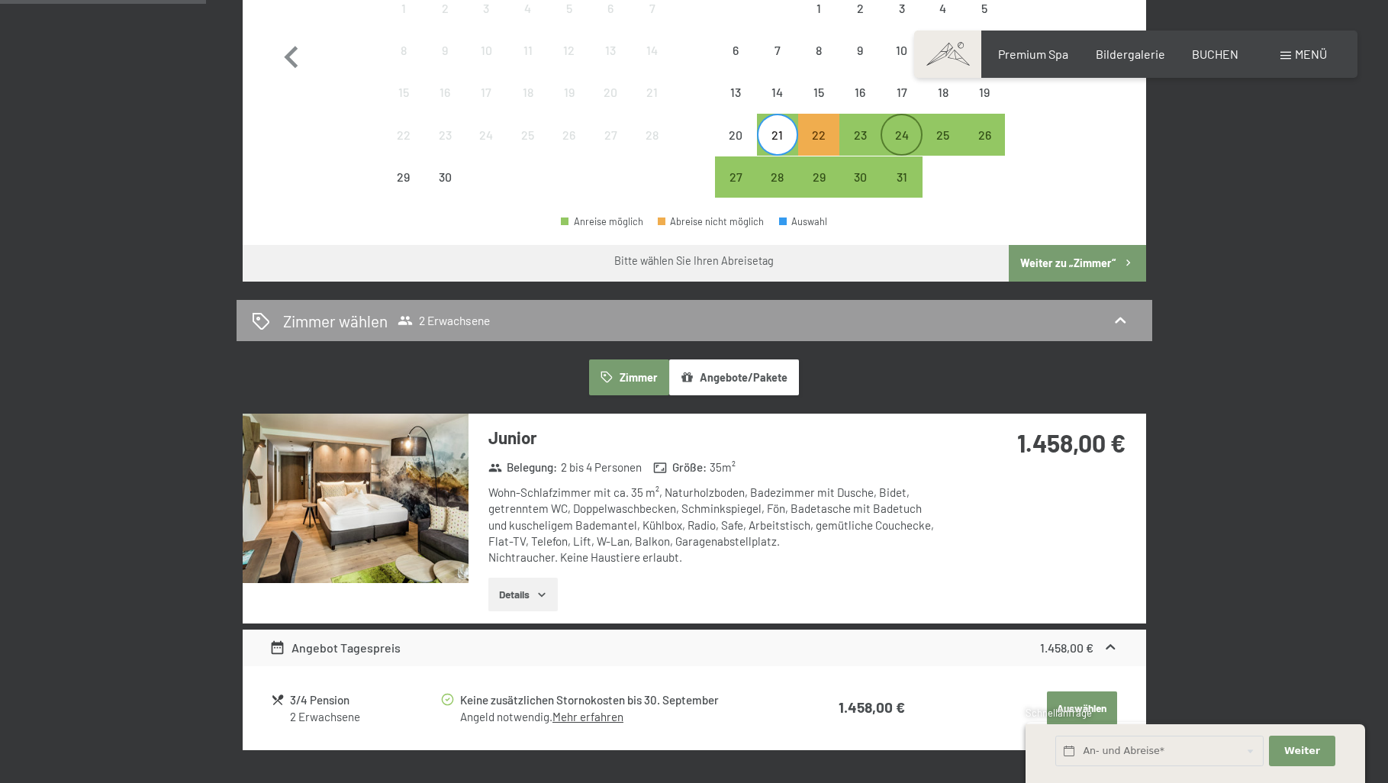
click at [901, 140] on div "24" at bounding box center [901, 148] width 38 height 38
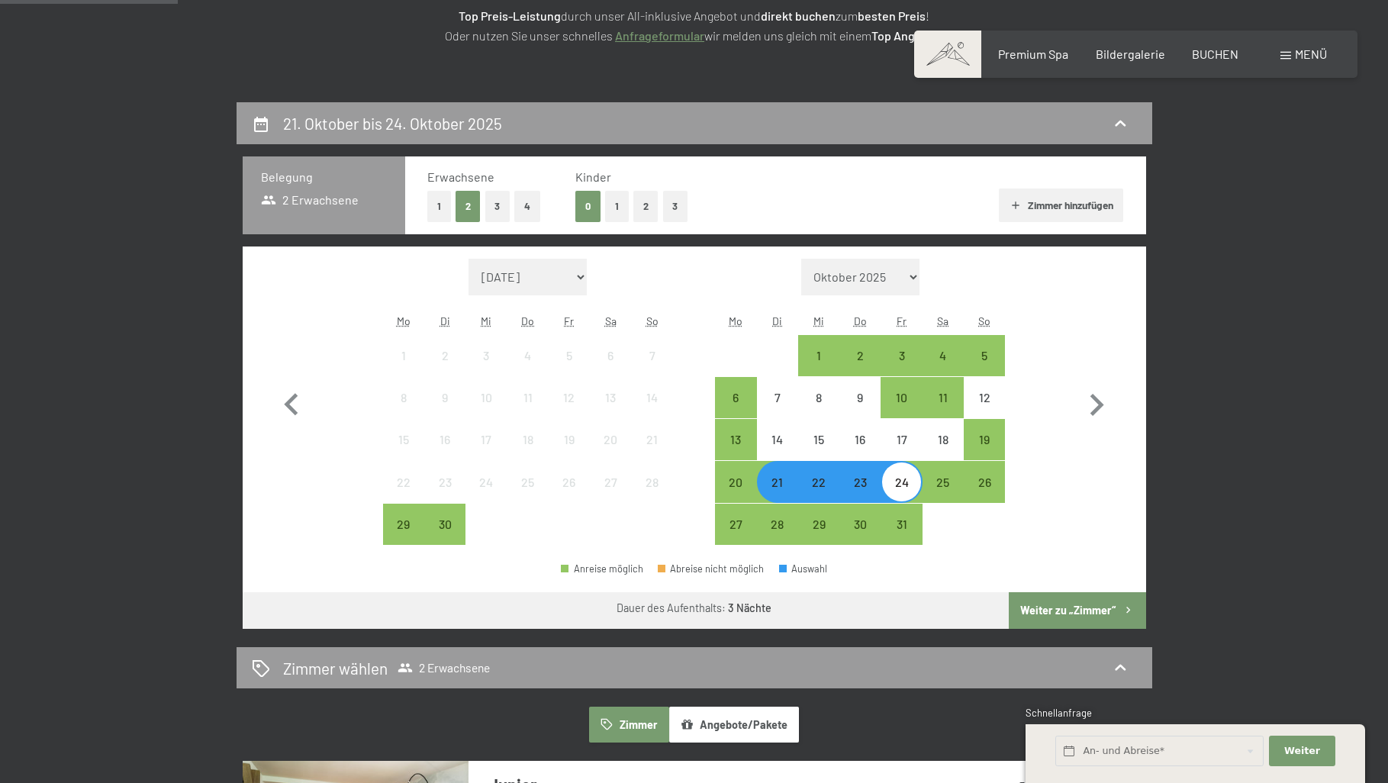
scroll to position [0, 0]
